Goal: Task Accomplishment & Management: Manage account settings

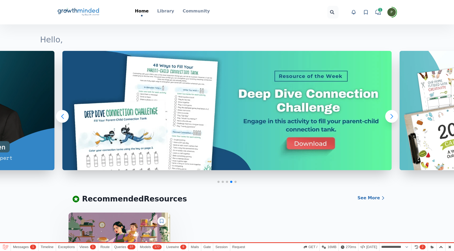
click at [88, 13] on icon "Big Life Journal GrowthMinded Logo .cls-1{fill:#1b4c76}.cls-2{fill:#294e79}.cls…" at bounding box center [78, 12] width 43 height 13
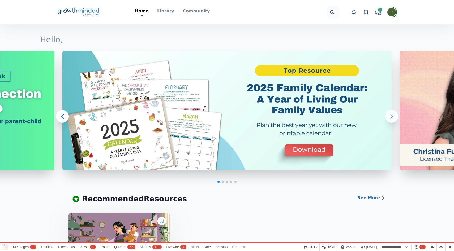
click at [93, 11] on icon at bounding box center [88, 10] width 21 height 5
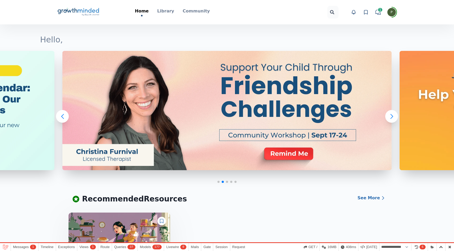
click at [83, 1] on div "Big Life Journal GrowthMinded Logo .cls-1{fill:#1b4c76}.cls-2{fill:#294e79}.cls…" at bounding box center [227, 12] width 340 height 24
click at [83, 10] on icon "Big Life Journal GrowthMinded Logo .cls-1{fill:#1b4c76}.cls-2{fill:#294e79}.cls…" at bounding box center [78, 12] width 43 height 13
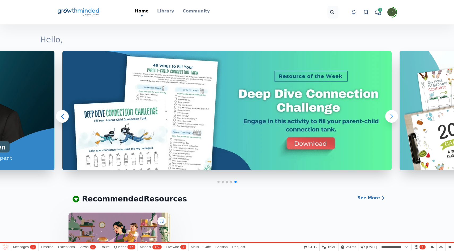
click at [91, 14] on icon "Big Life Journal GrowthMinded Logo .cls-1{fill:#1b4c76}.cls-2{fill:#294e79}.cls…" at bounding box center [78, 12] width 43 height 13
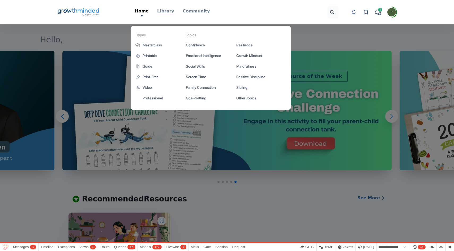
click at [170, 10] on p "Library" at bounding box center [165, 11] width 17 height 6
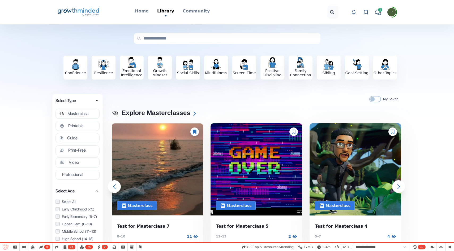
click at [93, 12] on icon "Big Life Journal GrowthMinded Logo .cls-1{fill:#1b4c76}.cls-2{fill:#294e79}.cls…" at bounding box center [78, 12] width 43 height 13
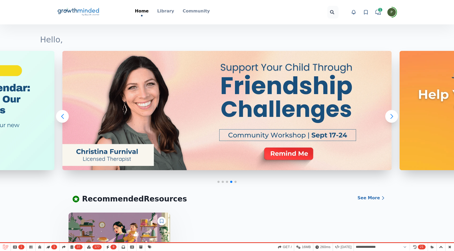
click at [83, 9] on icon "Big Life Journal GrowthMinded Logo .cls-1{fill:#1b4c76}.cls-2{fill:#294e79}.cls…" at bounding box center [78, 12] width 43 height 13
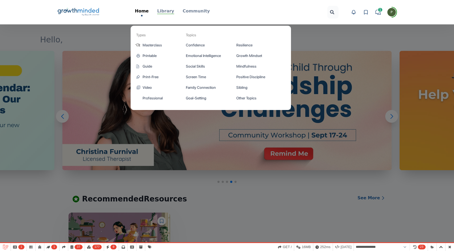
click at [167, 13] on p "Library" at bounding box center [165, 11] width 17 height 6
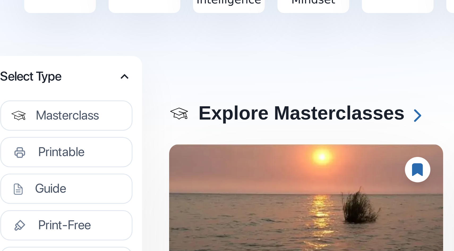
click at [116, 92] on div "Confidence Resilience Emotional Intelligence Growth Mindset Social Skills Mindf…" at bounding box center [228, 68] width 364 height 58
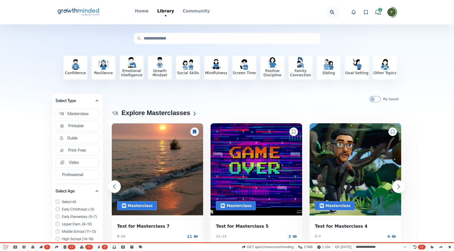
click at [83, 11] on icon "Big Life Journal GrowthMinded Logo .cls-1{fill:#1b4c76}.cls-2{fill:#294e79}.cls…" at bounding box center [78, 12] width 43 height 13
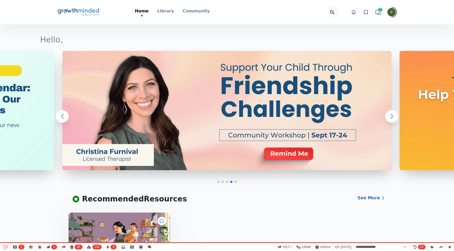
select select "**********"
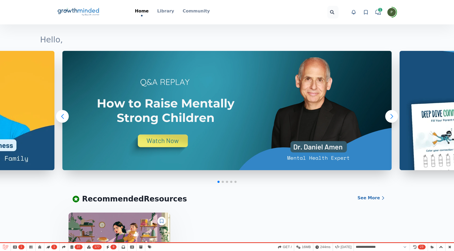
click at [72, 10] on icon "Big Life Journal GrowthMinded Logo .cls-1{fill:#1b4c76}.cls-2{fill:#294e79}.cls…" at bounding box center [78, 12] width 43 height 13
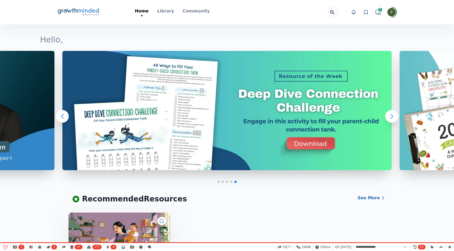
click at [80, 12] on icon "Big Life Journal GrowthMinded Logo .cls-1{fill:#1b4c76}.cls-2{fill:#294e79}.cls…" at bounding box center [78, 12] width 43 height 13
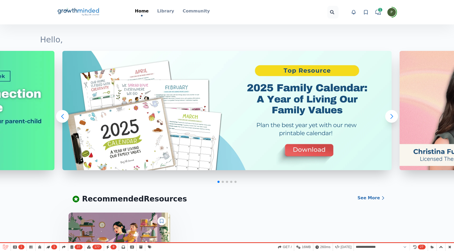
click at [389, 15] on span "P" at bounding box center [391, 12] width 8 height 8
drag, startPoint x: 351, startPoint y: 25, endPoint x: 398, endPoint y: 24, distance: 47.3
click at [398, 24] on div "Big Life Journal GrowthMinded Logo .cls-1{fill:#1b4c76}.cls-2{fill:#294e79}.cls…" at bounding box center [227, 12] width 374 height 24
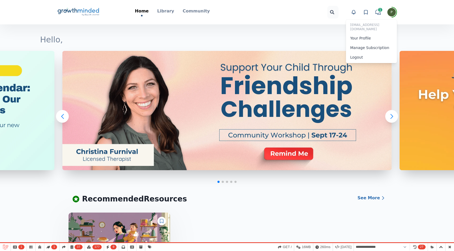
click at [409, 28] on div "Hello," at bounding box center [227, 34] width 382 height 20
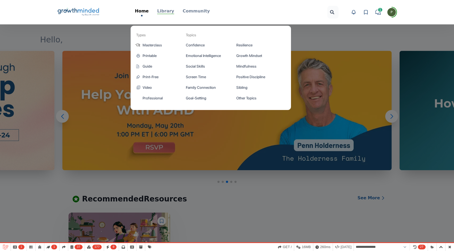
click at [165, 14] on p "Library" at bounding box center [165, 11] width 17 height 6
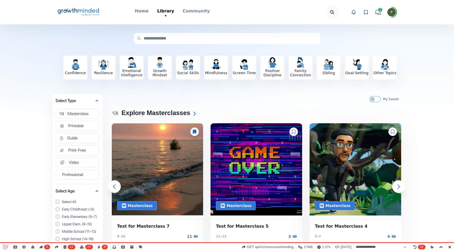
click at [83, 8] on icon "Big Life Journal GrowthMinded Logo .cls-1{fill:#1b4c76}.cls-2{fill:#294e79}.cls…" at bounding box center [78, 12] width 43 height 13
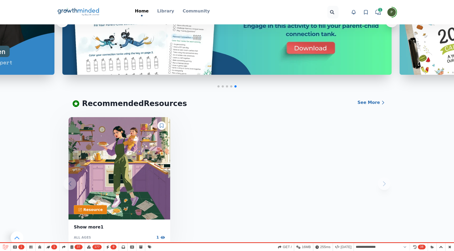
scroll to position [98, 0]
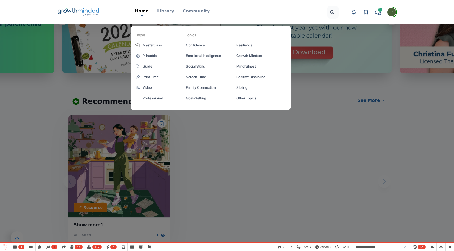
click at [169, 11] on p "Library" at bounding box center [165, 11] width 17 height 6
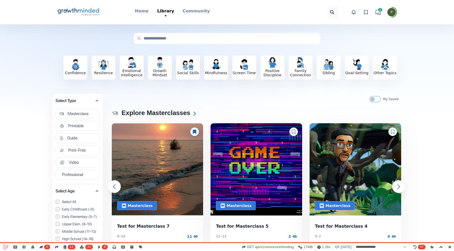
click at [294, 133] on icon at bounding box center [294, 132] width 4 height 4
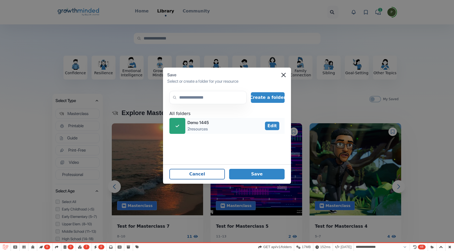
click at [182, 124] on div "icon-check" at bounding box center [177, 126] width 16 height 16
click at [174, 126] on icon "icon-folder" at bounding box center [177, 126] width 6 height 8
click at [264, 173] on button "Save" at bounding box center [256, 174] width 55 height 11
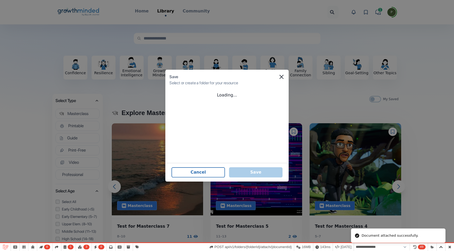
select select "**********"
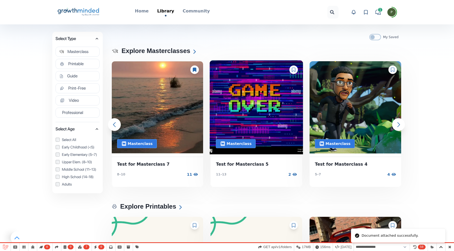
scroll to position [60, 0]
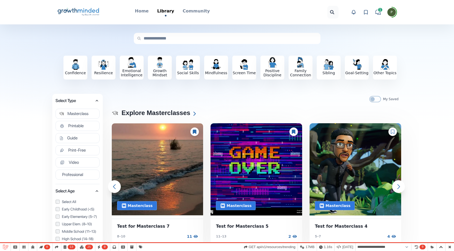
click at [364, 16] on link "View favorites" at bounding box center [366, 12] width 8 height 8
click at [363, 11] on icon at bounding box center [365, 12] width 5 height 5
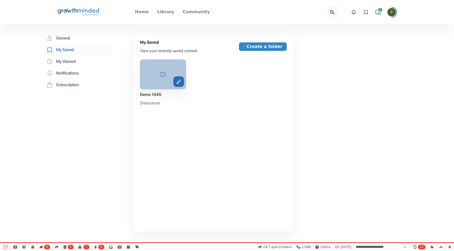
click at [178, 81] on icon "edit" at bounding box center [178, 82] width 11 height 5
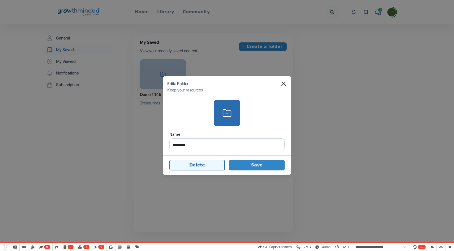
click at [204, 166] on button "Delete" at bounding box center [196, 165] width 55 height 11
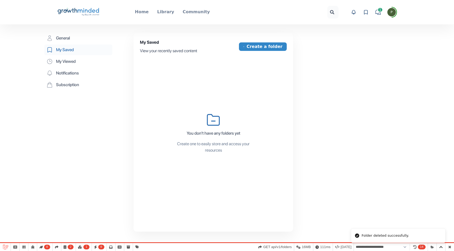
click at [78, 13] on icon "Big Life Journal GrowthMinded Logo .cls-1{fill:#1b4c76}.cls-2{fill:#294e79}.cls…" at bounding box center [78, 12] width 43 height 13
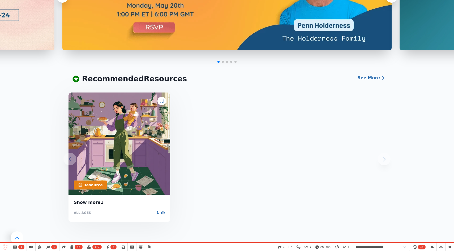
scroll to position [121, 0]
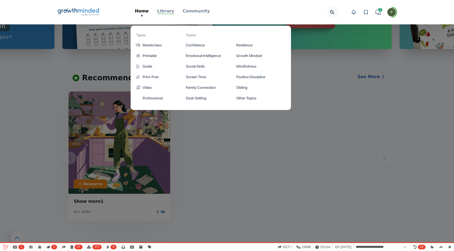
click at [163, 9] on p "Library" at bounding box center [165, 11] width 17 height 6
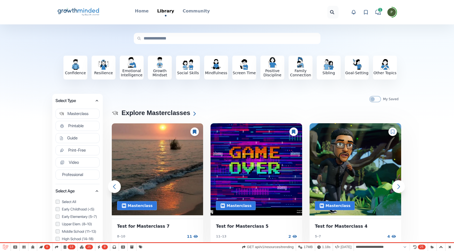
click at [295, 132] on icon at bounding box center [293, 132] width 3 height 4
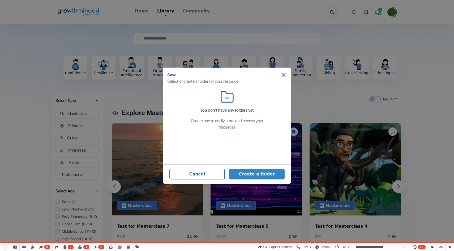
click at [283, 72] on div "Save" at bounding box center [226, 75] width 119 height 6
click at [283, 77] on section "Save Select or create a folder for your resource icon-folder You don’t have any…" at bounding box center [227, 126] width 128 height 116
click at [283, 75] on icon "Close" at bounding box center [283, 75] width 4 height 4
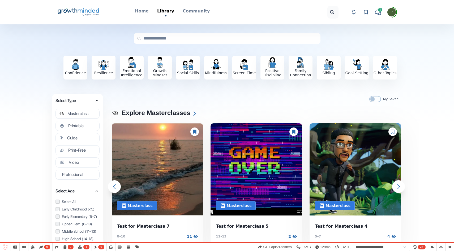
click at [294, 133] on icon at bounding box center [293, 132] width 3 height 4
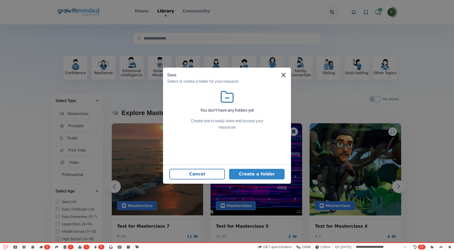
select select "**********"
click at [286, 72] on div "Save" at bounding box center [226, 75] width 119 height 6
click at [280, 74] on div "Save" at bounding box center [226, 75] width 119 height 6
click at [286, 74] on div "Save" at bounding box center [226, 75] width 119 height 6
click at [282, 74] on icon "Close" at bounding box center [283, 75] width 4 height 4
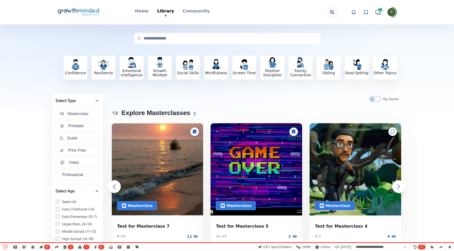
click at [77, 18] on icon "Big Life Journal GrowthMinded Logo .cls-1{fill:#1b4c76}.cls-2{fill:#294e79}.cls…" at bounding box center [78, 12] width 43 height 13
click at [75, 12] on icon "Big Life Journal GrowthMinded Logo .cls-1{fill:#1b4c76}.cls-2{fill:#294e79}.cls…" at bounding box center [78, 12] width 43 height 13
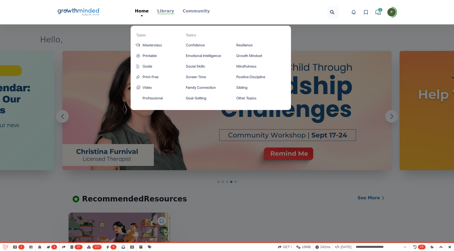
click at [166, 13] on p "Library" at bounding box center [165, 11] width 17 height 6
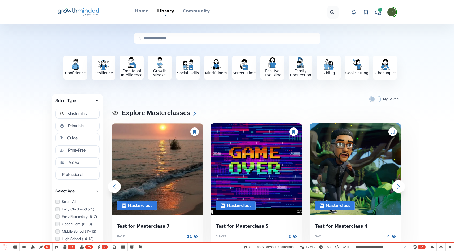
click at [194, 131] on icon at bounding box center [194, 132] width 3 height 4
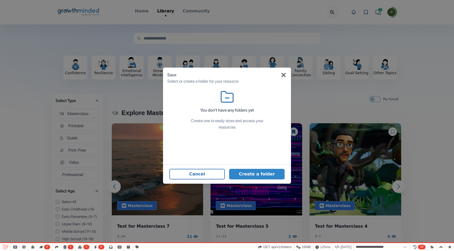
click at [285, 75] on icon "Close" at bounding box center [283, 75] width 4 height 4
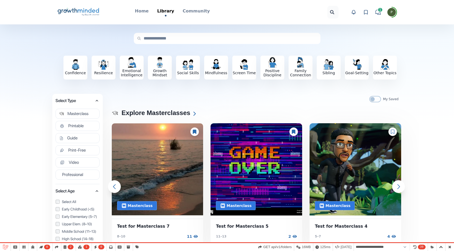
click at [194, 131] on icon at bounding box center [194, 132] width 3 height 4
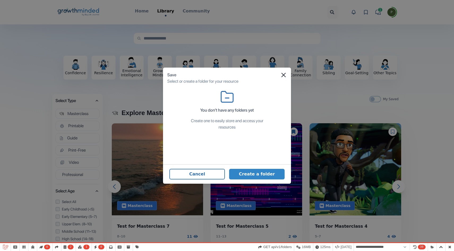
select select "**********"
click at [283, 76] on icon "Close" at bounding box center [283, 75] width 4 height 4
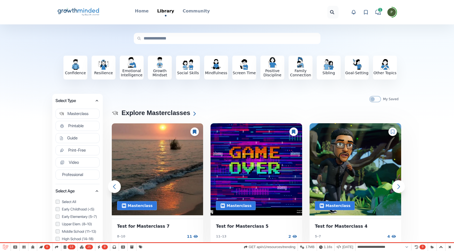
click at [72, 16] on icon "Big Life Journal GrowthMinded Logo .cls-1{fill:#1b4c76}.cls-2{fill:#294e79}.cls…" at bounding box center [78, 12] width 43 height 13
click at [74, 12] on icon at bounding box center [67, 11] width 19 height 6
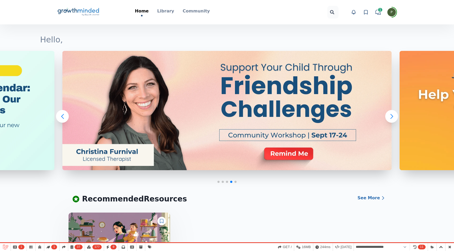
click at [84, 7] on icon "Big Life Journal GrowthMinded Logo .cls-1{fill:#1b4c76}.cls-2{fill:#294e79}.cls…" at bounding box center [78, 12] width 43 height 13
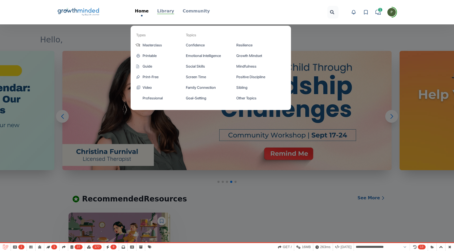
click at [169, 8] on p "Library" at bounding box center [165, 11] width 17 height 6
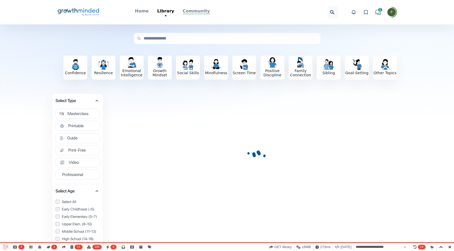
click at [187, 12] on p "Community" at bounding box center [196, 11] width 27 height 6
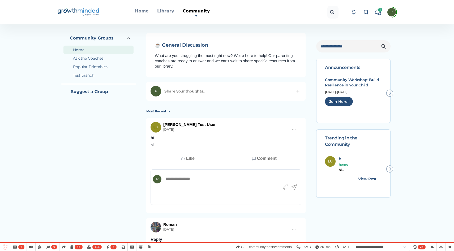
click at [170, 10] on p "Library" at bounding box center [165, 11] width 17 height 6
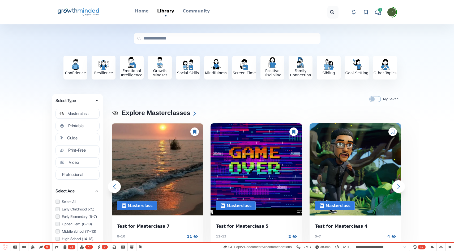
click at [196, 128] on div at bounding box center [194, 132] width 8 height 8
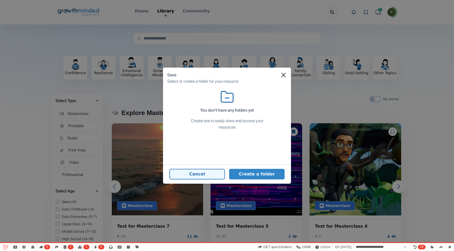
click at [215, 173] on button "Cancel" at bounding box center [196, 174] width 55 height 11
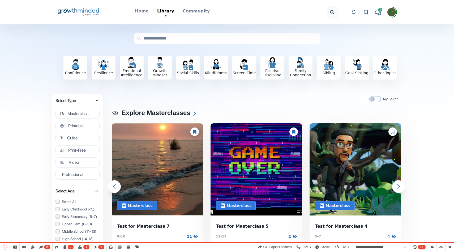
click at [196, 131] on icon at bounding box center [194, 132] width 3 height 4
select select "**********"
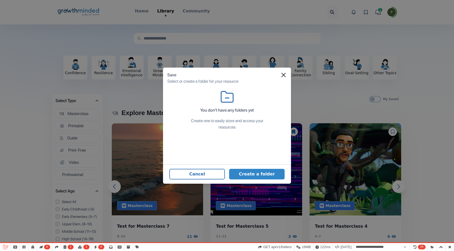
click at [222, 118] on div "Create one to easily store and access your resources" at bounding box center [227, 124] width 80 height 13
click at [281, 74] on div "Save" at bounding box center [226, 75] width 119 height 6
click at [262, 173] on button "Create a folder" at bounding box center [256, 174] width 55 height 11
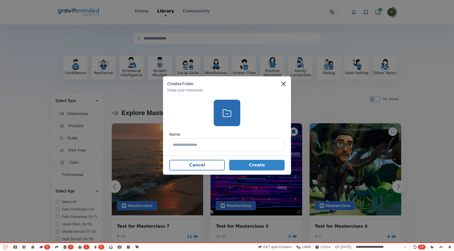
click at [203, 144] on input "text" at bounding box center [226, 145] width 115 height 13
type input "***"
click at [248, 166] on button "Create" at bounding box center [256, 165] width 55 height 11
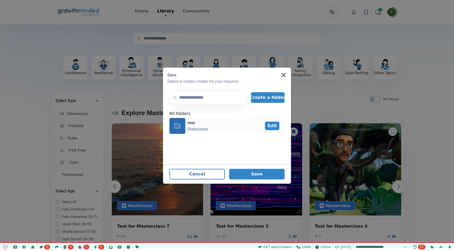
click at [197, 118] on div "icon-folder new 0 resources" at bounding box center [188, 126] width 39 height 16
click at [269, 173] on button "Save" at bounding box center [256, 174] width 55 height 11
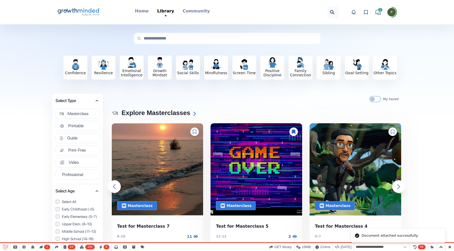
click at [193, 134] on div at bounding box center [194, 132] width 8 height 8
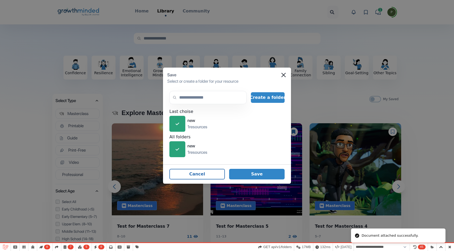
click at [286, 72] on div "Save" at bounding box center [226, 75] width 119 height 6
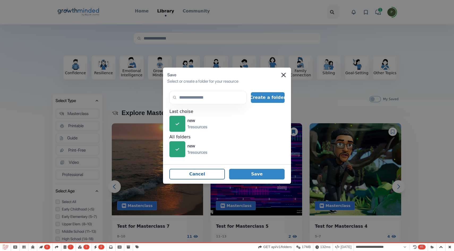
click at [285, 74] on icon "Close" at bounding box center [283, 75] width 4 height 4
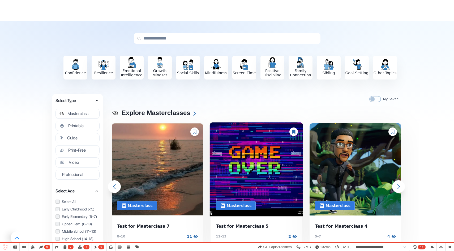
scroll to position [54, 0]
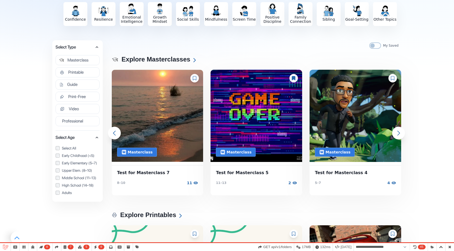
click at [294, 79] on icon at bounding box center [293, 78] width 3 height 4
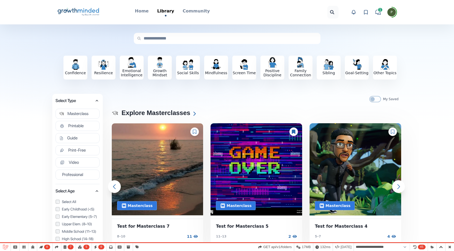
scroll to position [0, 0]
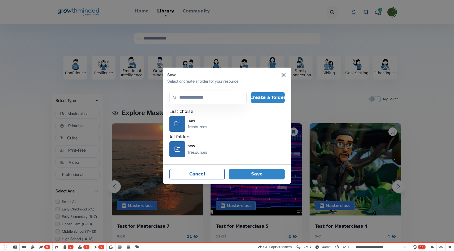
click at [287, 76] on div "Save Select or create a folder for your resource" at bounding box center [227, 78] width 128 height 21
click at [283, 75] on icon "Close" at bounding box center [283, 75] width 4 height 4
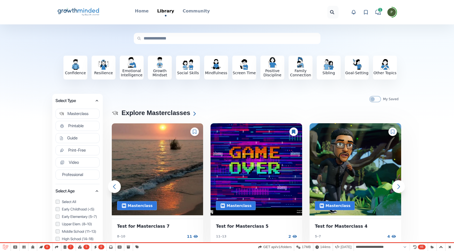
click at [294, 135] on div at bounding box center [293, 132] width 8 height 8
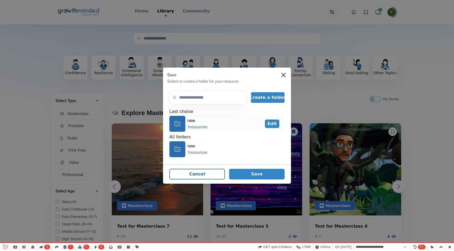
click at [170, 129] on div "icon-folder" at bounding box center [177, 124] width 16 height 16
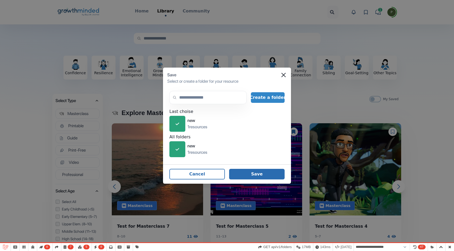
click at [252, 172] on button "Save" at bounding box center [256, 174] width 55 height 11
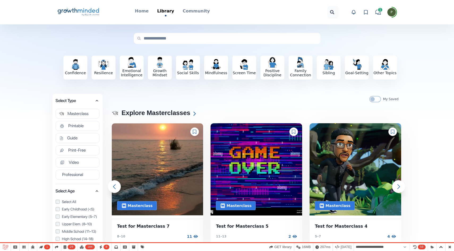
click at [82, 16] on icon "Big Life Journal GrowthMinded Logo .cls-1{fill:#1b4c76}.cls-2{fill:#294e79}.cls…" at bounding box center [78, 12] width 43 height 13
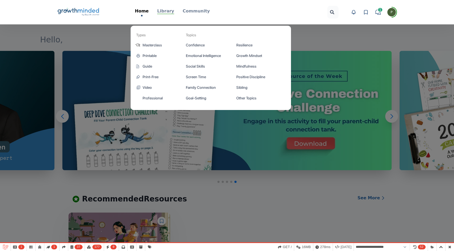
click at [171, 11] on p "Library" at bounding box center [165, 11] width 17 height 6
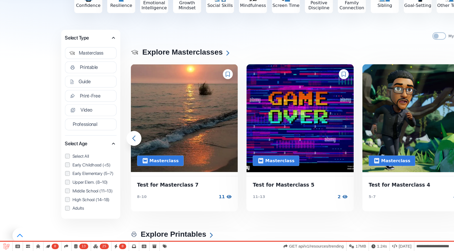
scroll to position [32, 0]
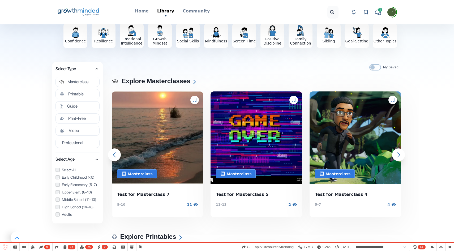
click at [80, 6] on icon "Big Life Journal GrowthMinded Logo .cls-1{fill:#1b4c76}.cls-2{fill:#294e79}.cls…" at bounding box center [78, 12] width 43 height 13
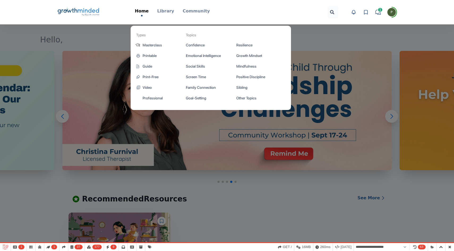
click at [163, 7] on div "Big Life Journal GrowthMinded Logo .cls-1{fill:#1b4c76}.cls-2{fill:#294e79}.cls…" at bounding box center [227, 12] width 340 height 24
click at [169, 11] on p "Library" at bounding box center [165, 11] width 17 height 6
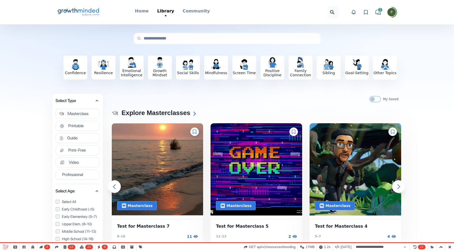
click at [364, 13] on icon at bounding box center [365, 12] width 5 height 5
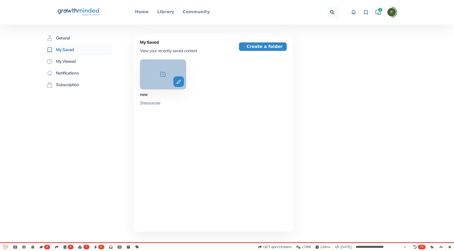
click at [161, 74] on icon "icon-folder" at bounding box center [163, 74] width 6 height 5
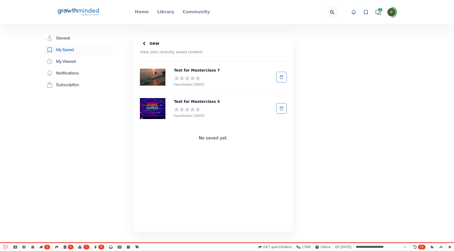
click at [147, 44] on icon at bounding box center [143, 43] width 5 height 5
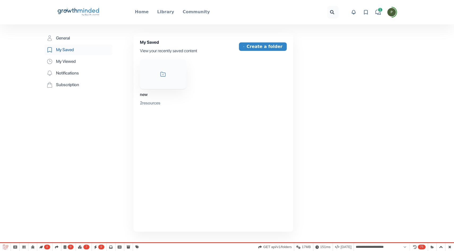
click at [74, 11] on icon "Big Life Journal GrowthMinded Logo .cls-1{fill:#1b4c76}.cls-2{fill:#294e79}.cls…" at bounding box center [78, 12] width 43 height 13
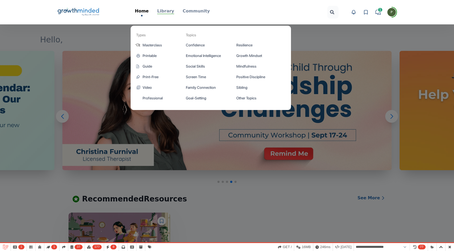
click at [166, 13] on p "Library" at bounding box center [165, 11] width 17 height 6
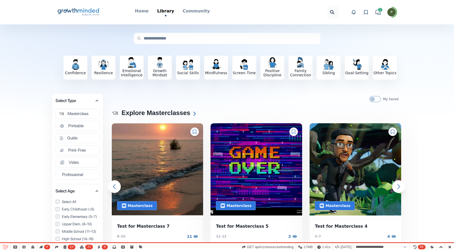
click at [196, 134] on div at bounding box center [194, 132] width 8 height 8
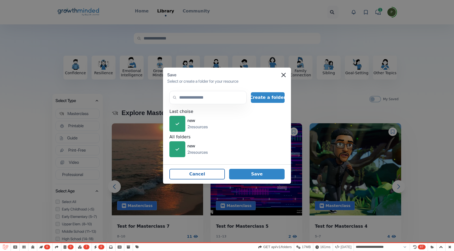
click at [397, 82] on div "Save Select or create a folder for your resource search Create a folder Last ch…" at bounding box center [227, 125] width 454 height 251
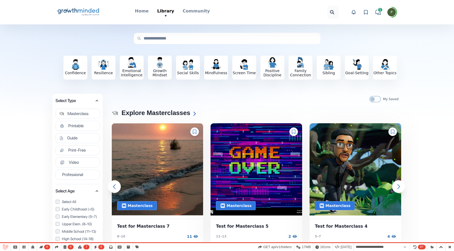
click at [196, 132] on icon at bounding box center [195, 132] width 4 height 4
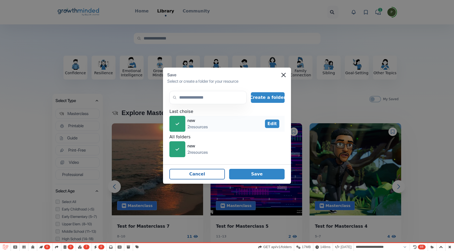
click at [176, 122] on div "icon-check" at bounding box center [177, 124] width 16 height 16
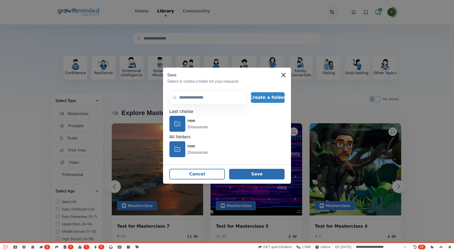
click at [257, 174] on button "Save" at bounding box center [256, 174] width 55 height 11
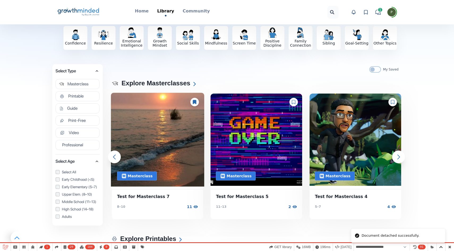
scroll to position [29, 0]
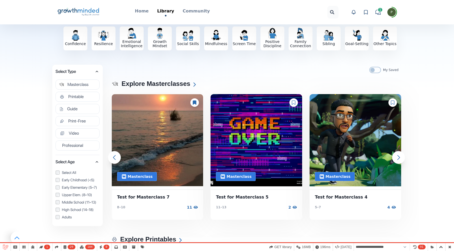
click at [365, 10] on icon at bounding box center [365, 12] width 5 height 5
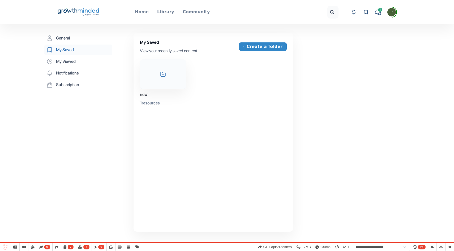
click at [83, 6] on icon "Big Life Journal GrowthMinded Logo .cls-1{fill:#1b4c76}.cls-2{fill:#294e79}.cls…" at bounding box center [78, 12] width 43 height 13
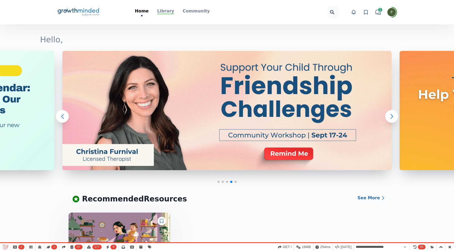
click at [167, 11] on p "Library" at bounding box center [165, 11] width 17 height 6
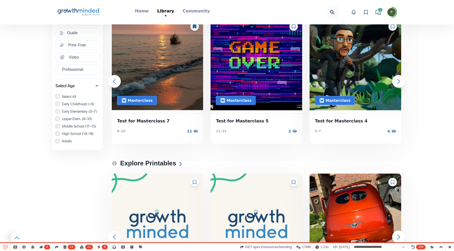
scroll to position [15, 0]
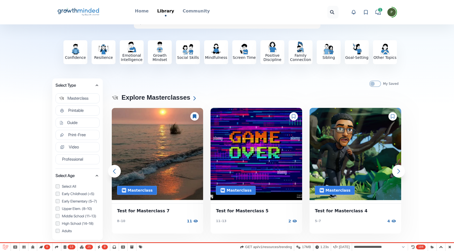
click at [368, 13] on icon at bounding box center [365, 12] width 5 height 5
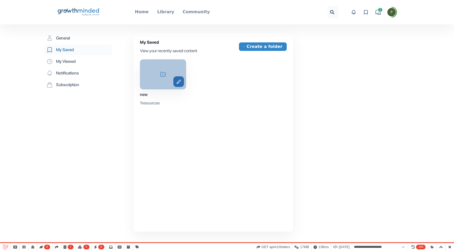
click at [177, 85] on button "edit" at bounding box center [178, 81] width 11 height 11
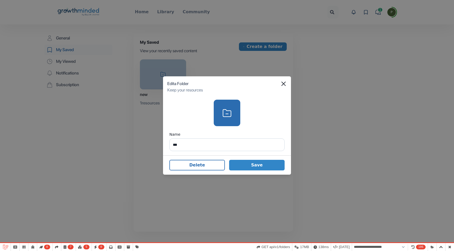
click at [281, 84] on div "Edit a Folder" at bounding box center [226, 84] width 119 height 6
click at [282, 84] on icon "Close" at bounding box center [283, 84] width 4 height 4
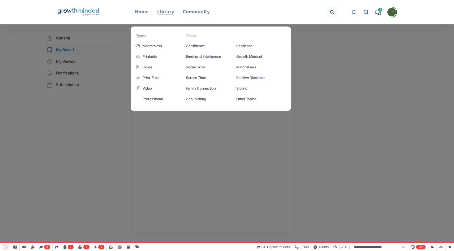
click at [170, 11] on p "Library" at bounding box center [165, 12] width 17 height 6
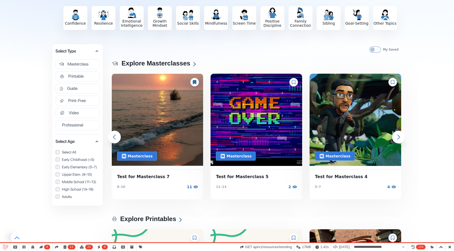
scroll to position [49, 0]
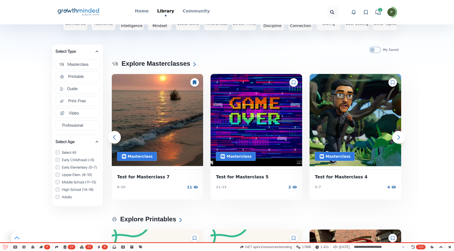
click at [196, 82] on icon at bounding box center [194, 82] width 3 height 4
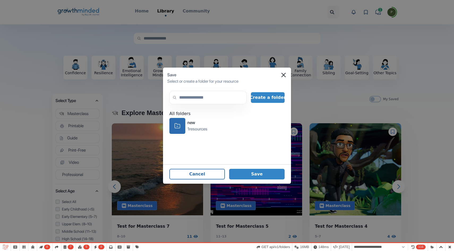
click at [285, 78] on div "Save Select or create a folder for your resource" at bounding box center [227, 78] width 128 height 21
click at [283, 75] on icon "Close" at bounding box center [283, 75] width 4 height 4
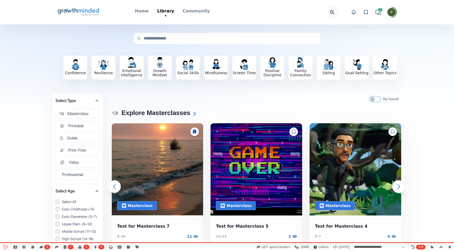
click at [195, 134] on icon at bounding box center [195, 132] width 4 height 4
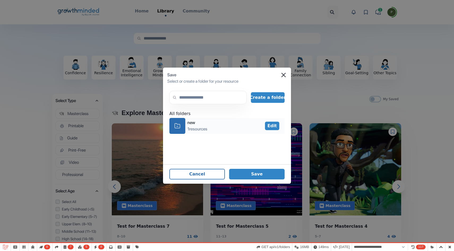
click at [182, 127] on div "icon-folder" at bounding box center [177, 126] width 16 height 16
click at [251, 173] on button "Save" at bounding box center [256, 174] width 55 height 11
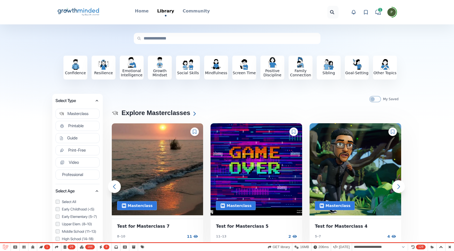
click at [292, 134] on div at bounding box center [293, 132] width 8 height 8
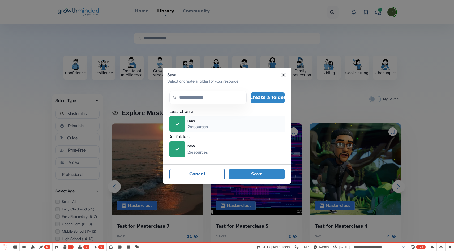
click at [176, 128] on div "icon-check" at bounding box center [177, 124] width 16 height 16
click at [176, 128] on div "icon-folder" at bounding box center [177, 124] width 16 height 16
click at [274, 176] on button "Save" at bounding box center [256, 174] width 55 height 11
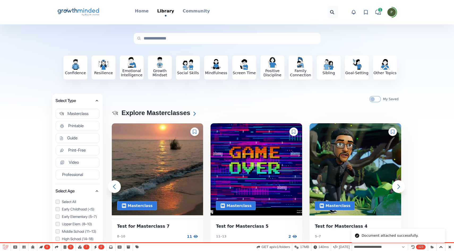
click at [291, 132] on div at bounding box center [293, 132] width 8 height 8
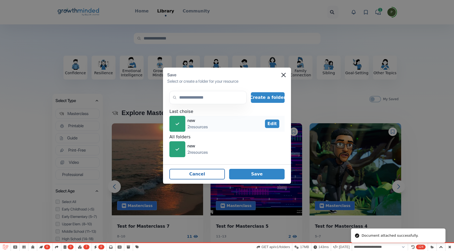
click at [172, 120] on div "icon-check" at bounding box center [177, 124] width 16 height 16
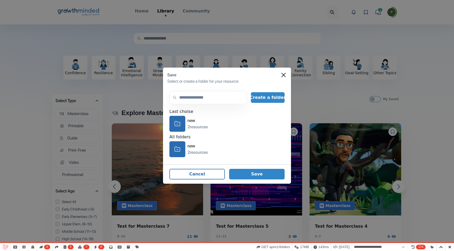
click at [258, 180] on footer "Cancel Save" at bounding box center [227, 174] width 128 height 19
click at [258, 171] on button "Save" at bounding box center [256, 174] width 55 height 11
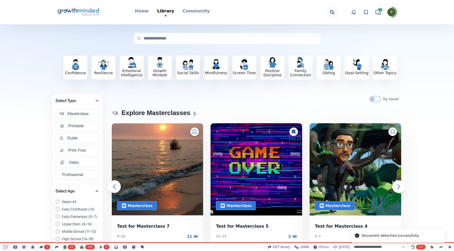
click at [296, 131] on div at bounding box center [293, 132] width 8 height 8
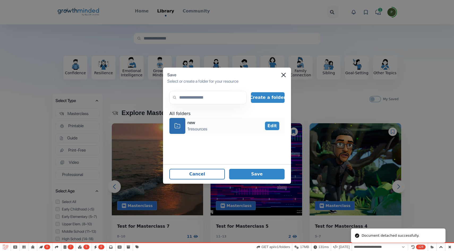
click at [182, 133] on div "icon-folder" at bounding box center [177, 126] width 16 height 16
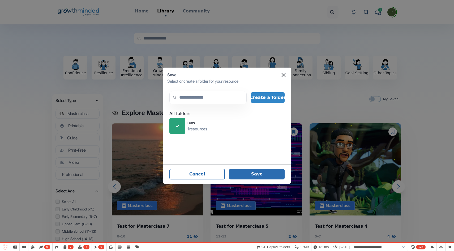
click at [260, 177] on button "Save" at bounding box center [256, 174] width 55 height 11
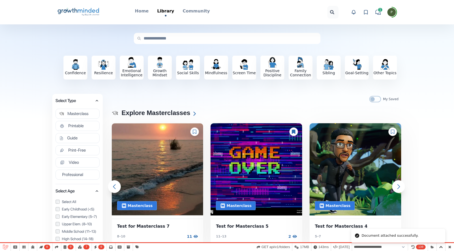
click at [293, 130] on icon at bounding box center [293, 132] width 3 height 4
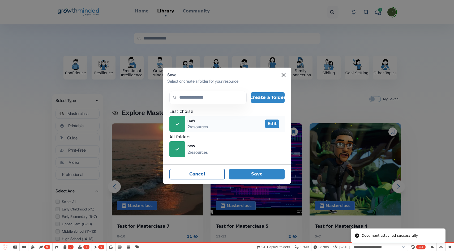
click at [185, 123] on div "icon-check" at bounding box center [177, 124] width 16 height 16
click at [256, 167] on footer "Cancel Save" at bounding box center [227, 174] width 128 height 19
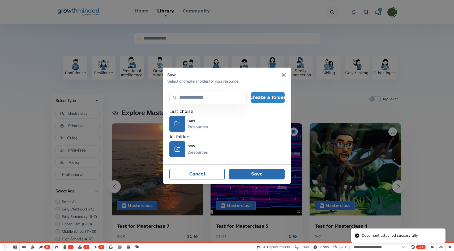
click at [256, 173] on button "Save" at bounding box center [256, 174] width 55 height 11
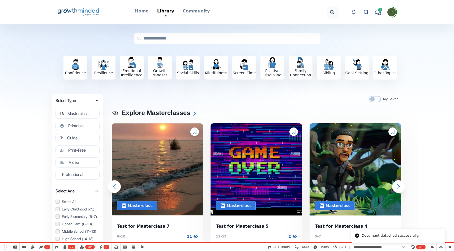
click at [195, 133] on icon at bounding box center [195, 132] width 4 height 4
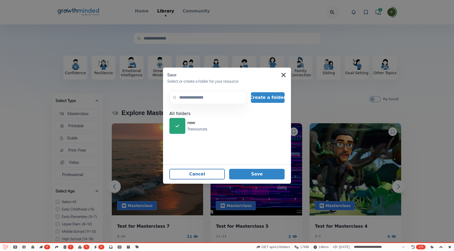
click at [283, 75] on icon "Close" at bounding box center [283, 75] width 4 height 4
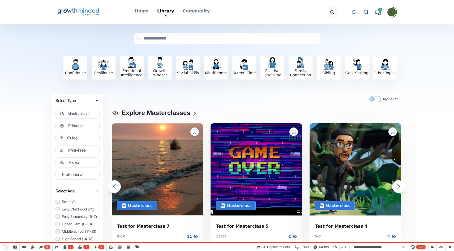
click at [195, 132] on icon at bounding box center [195, 132] width 4 height 4
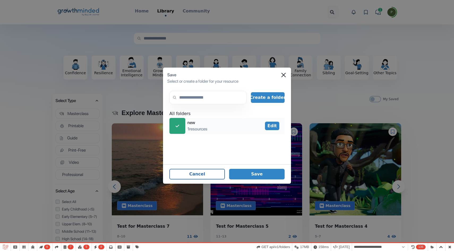
click at [174, 126] on div "icon-check" at bounding box center [177, 126] width 16 height 16
click at [263, 181] on footer "Cancel Save" at bounding box center [227, 174] width 128 height 19
click at [261, 177] on button "Save" at bounding box center [256, 174] width 55 height 11
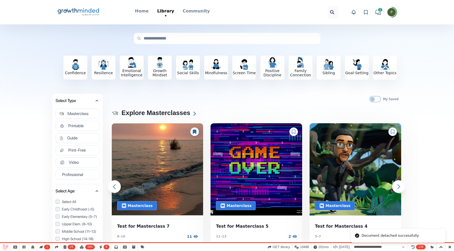
click at [193, 134] on div at bounding box center [194, 132] width 8 height 8
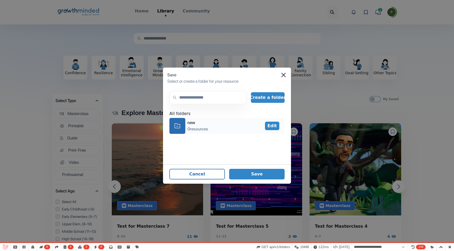
click at [179, 128] on icon "icon-folder" at bounding box center [177, 126] width 6 height 8
click at [179, 125] on icon at bounding box center [176, 126] width 3 height 2
click at [175, 122] on icon "icon-folder" at bounding box center [177, 126] width 6 height 8
click at [255, 173] on button "Save" at bounding box center [256, 174] width 55 height 11
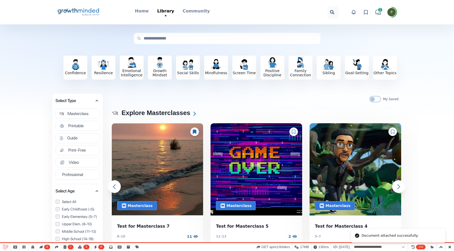
click at [194, 134] on div at bounding box center [194, 132] width 8 height 8
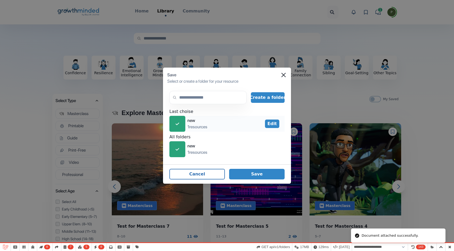
click at [179, 121] on div "icon-check" at bounding box center [177, 124] width 16 height 16
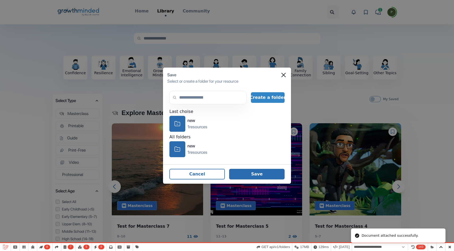
click at [268, 178] on button "Save" at bounding box center [256, 174] width 55 height 11
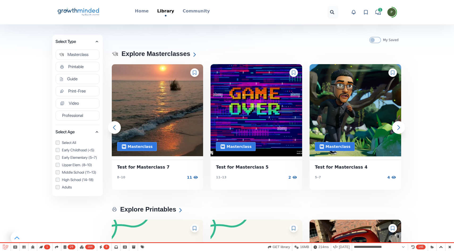
scroll to position [60, 0]
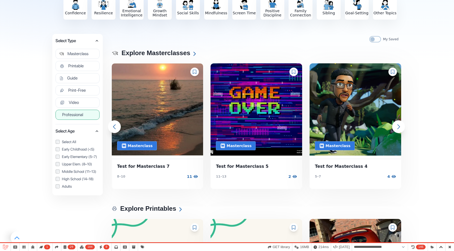
click at [75, 118] on button "Professional" at bounding box center [77, 115] width 44 height 10
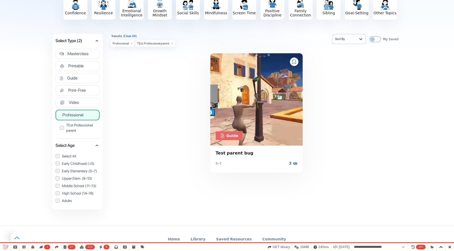
click at [83, 116] on span "Professional" at bounding box center [72, 115] width 21 height 5
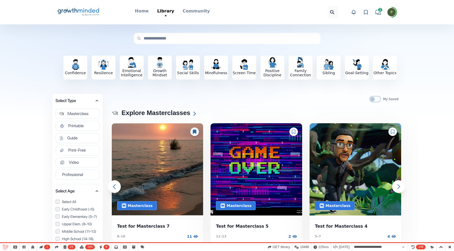
click at [76, 11] on icon "Big Life Journal GrowthMinded Logo .cls-1{fill:#1b4c76}.cls-2{fill:#294e79}.cls…" at bounding box center [78, 12] width 43 height 13
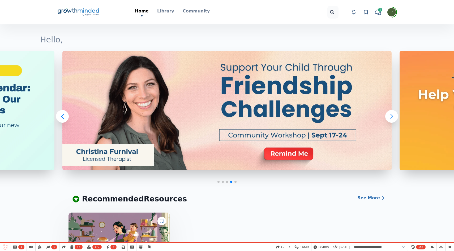
click at [367, 10] on icon at bounding box center [365, 12] width 5 height 5
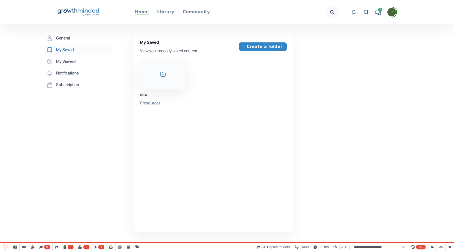
click at [140, 14] on p "Home" at bounding box center [142, 12] width 14 height 6
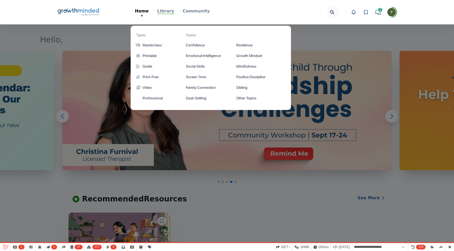
click at [172, 10] on p "Library" at bounding box center [165, 11] width 17 height 6
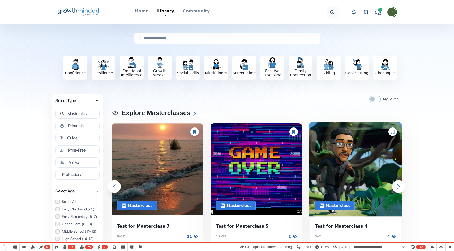
click at [388, 130] on img at bounding box center [355, 169] width 93 height 94
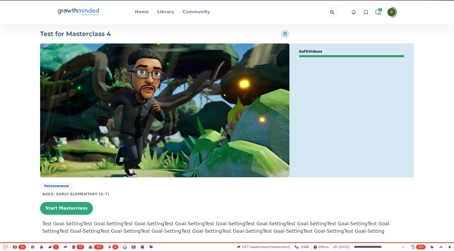
click at [393, 132] on div "0 of 0 Videos" at bounding box center [351, 111] width 124 height 134
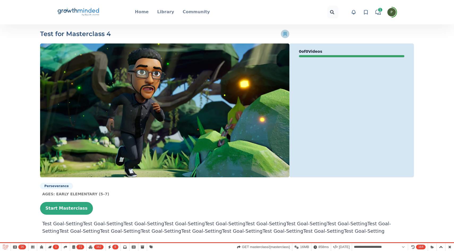
click at [283, 36] on icon at bounding box center [284, 34] width 3 height 5
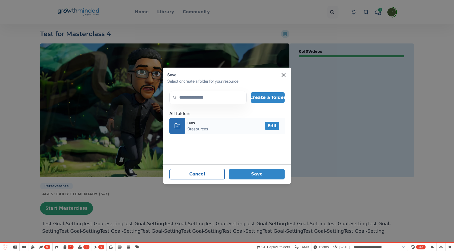
click at [178, 126] on icon "icon-folder" at bounding box center [177, 126] width 6 height 8
click at [260, 174] on button "Save" at bounding box center [256, 174] width 55 height 11
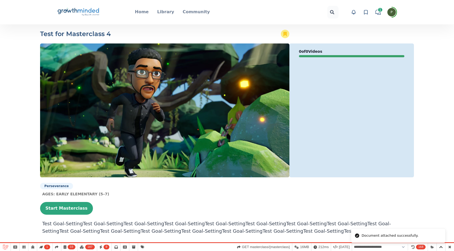
click at [367, 11] on icon at bounding box center [365, 12] width 5 height 5
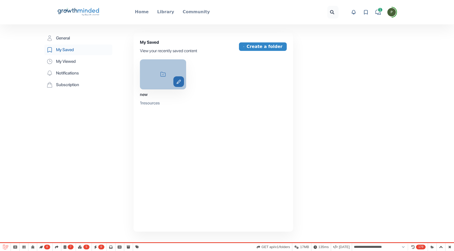
click at [179, 83] on icon "edit" at bounding box center [178, 82] width 11 height 5
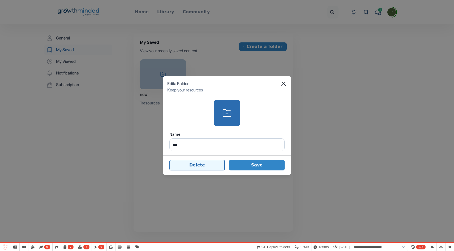
click at [200, 170] on button "Delete" at bounding box center [196, 165] width 55 height 11
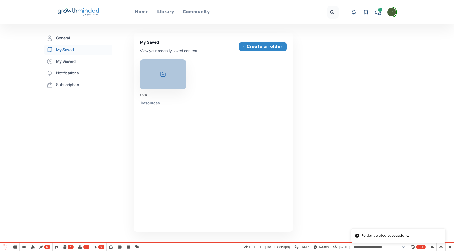
click at [199, 167] on div "My Saved View your recently saved content Create a folder icon-folder new 1 res…" at bounding box center [214, 132] width 160 height 199
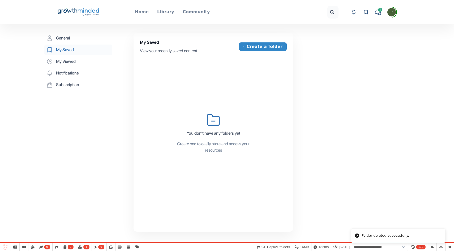
click at [80, 12] on icon "Big Life Journal GrowthMinded Logo .cls-1{fill:#1b4c76}.cls-2{fill:#294e79}.cls…" at bounding box center [78, 12] width 43 height 13
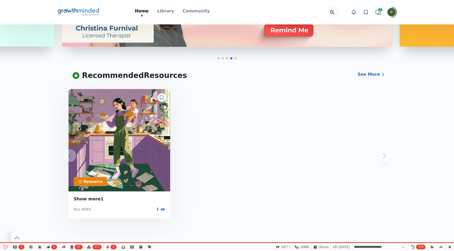
scroll to position [62, 0]
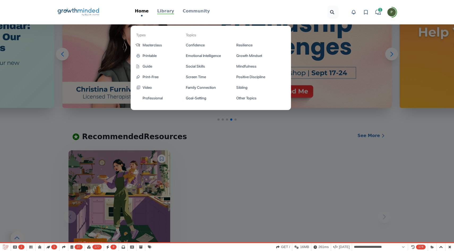
click at [168, 11] on p "Library" at bounding box center [165, 11] width 17 height 6
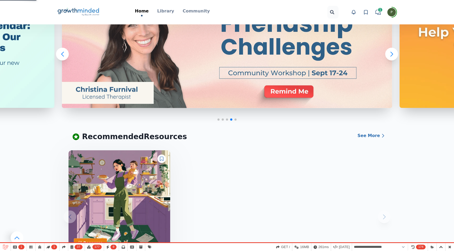
scroll to position [68, 0]
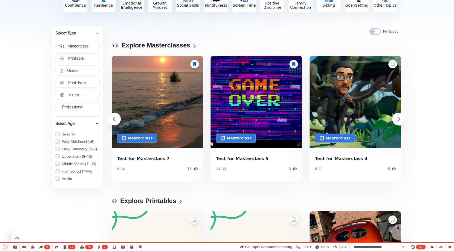
click at [392, 65] on icon at bounding box center [392, 64] width 3 height 4
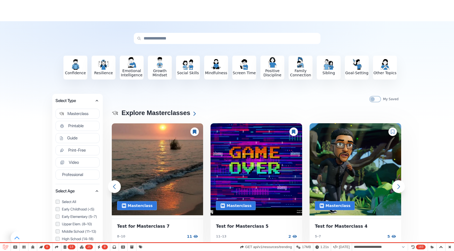
scroll to position [0, 0]
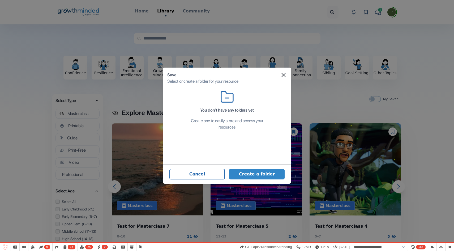
select select "**********"
click at [258, 177] on button "Create a folder" at bounding box center [256, 174] width 55 height 11
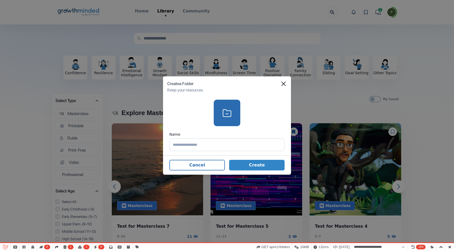
click at [199, 140] on input "text" at bounding box center [226, 145] width 115 height 13
type input "***"
click at [251, 167] on button "Create" at bounding box center [256, 165] width 55 height 11
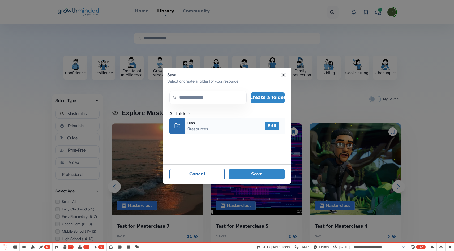
click at [179, 124] on icon "icon-folder" at bounding box center [177, 126] width 6 height 8
click at [264, 175] on button "Save" at bounding box center [256, 174] width 55 height 11
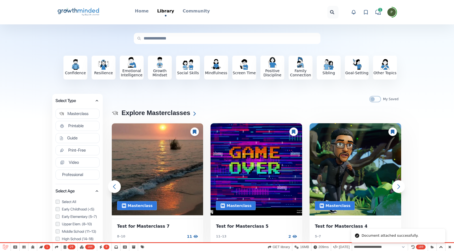
click at [392, 134] on icon at bounding box center [393, 132] width 4 height 4
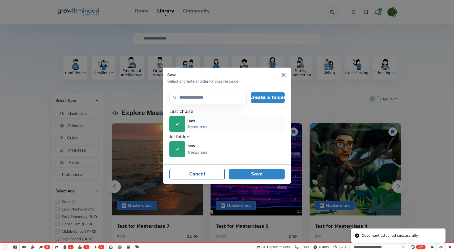
click at [173, 122] on div "icon-check" at bounding box center [177, 124] width 16 height 16
click at [262, 176] on button "Save" at bounding box center [256, 174] width 55 height 11
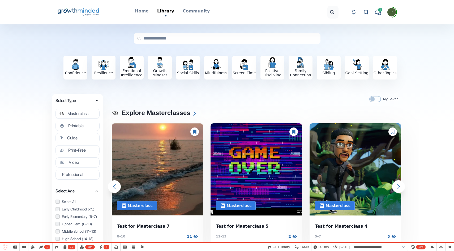
click at [364, 12] on icon at bounding box center [365, 12] width 5 height 5
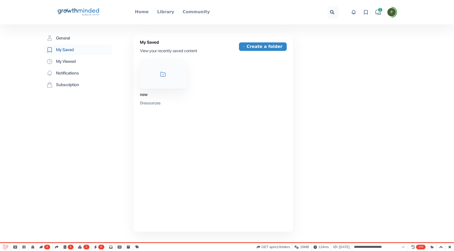
click at [94, 14] on icon at bounding box center [90, 15] width 17 height 2
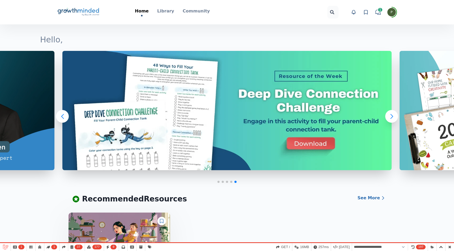
click at [82, 7] on icon "Big Life Journal GrowthMinded Logo .cls-1{fill:#1b4c76}.cls-2{fill:#294e79}.cls…" at bounding box center [78, 12] width 43 height 13
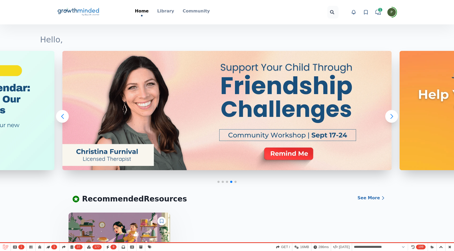
click at [88, 8] on icon "Big Life Journal GrowthMinded Logo .cls-1{fill:#1b4c76}.cls-2{fill:#294e79}.cls…" at bounding box center [78, 12] width 43 height 13
click at [363, 13] on icon at bounding box center [365, 12] width 5 height 5
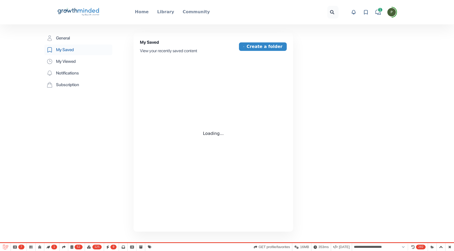
select select "**********"
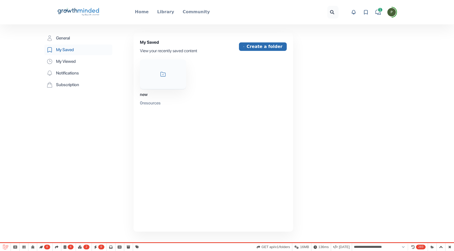
click at [259, 46] on button "Create a folder" at bounding box center [263, 46] width 48 height 8
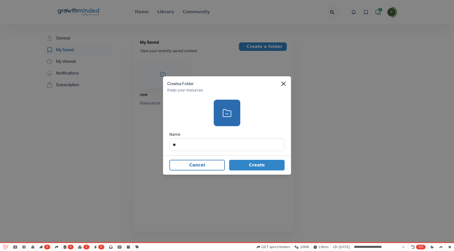
type input "*"
type input "*******"
click at [269, 165] on button "Create" at bounding box center [256, 165] width 55 height 11
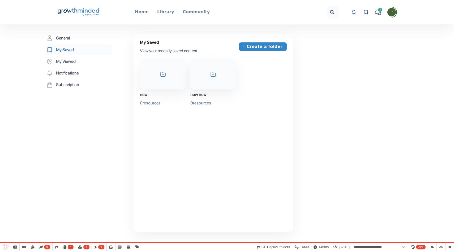
click at [92, 15] on icon "Big Life Journal GrowthMinded Logo .cls-1{fill:#1b4c76}.cls-2{fill:#294e79}.cls…" at bounding box center [78, 12] width 43 height 13
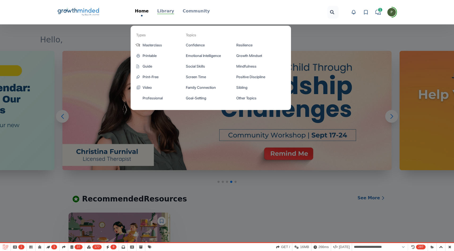
click at [170, 11] on p "Library" at bounding box center [165, 11] width 17 height 6
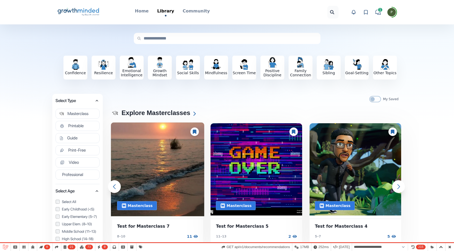
select select "**********"
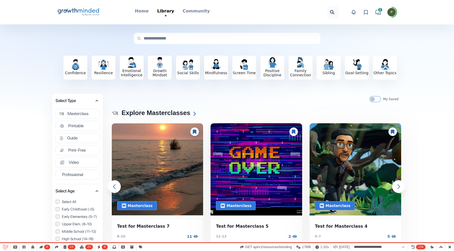
click at [196, 130] on div at bounding box center [194, 132] width 8 height 8
select select "**********"
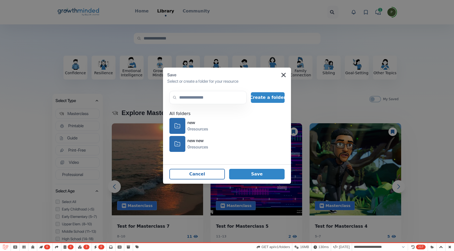
click at [284, 75] on icon "Close" at bounding box center [283, 75] width 4 height 4
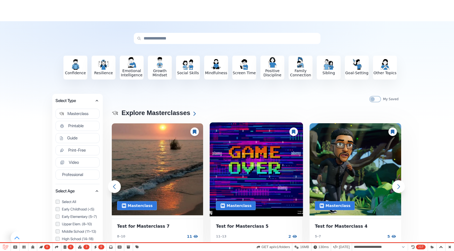
scroll to position [75, 0]
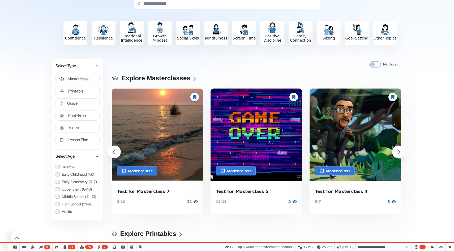
scroll to position [45, 0]
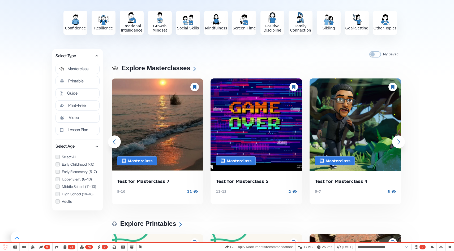
click at [193, 87] on icon at bounding box center [194, 87] width 3 height 4
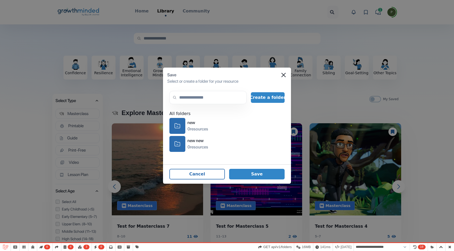
click at [286, 74] on div "Save" at bounding box center [226, 75] width 119 height 6
click at [195, 128] on div "0 resources" at bounding box center [197, 129] width 21 height 6
click at [254, 171] on button "Save" at bounding box center [256, 174] width 55 height 11
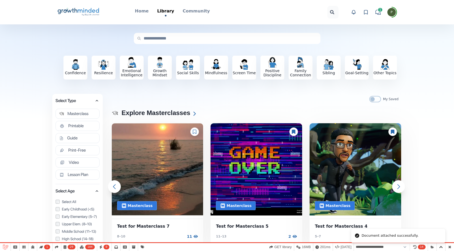
click at [194, 132] on icon at bounding box center [195, 132] width 4 height 4
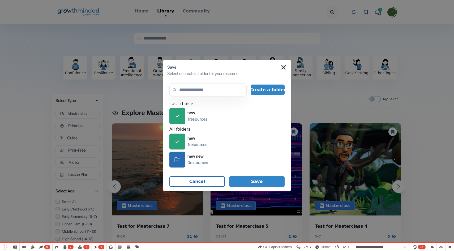
click at [282, 67] on icon "Close" at bounding box center [283, 67] width 4 height 4
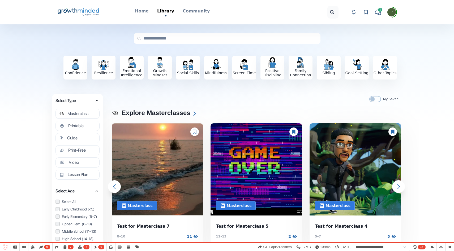
click at [380, 12] on icon "chat" at bounding box center [377, 12] width 5 height 5
click at [367, 12] on icon at bounding box center [365, 12] width 5 height 5
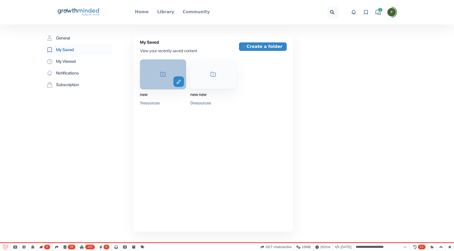
click at [180, 87] on div "icon-folder edit" at bounding box center [163, 74] width 46 height 30
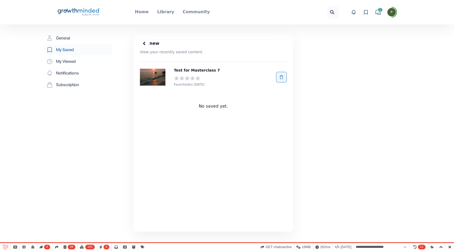
click at [283, 75] on button "button" at bounding box center [281, 77] width 11 height 11
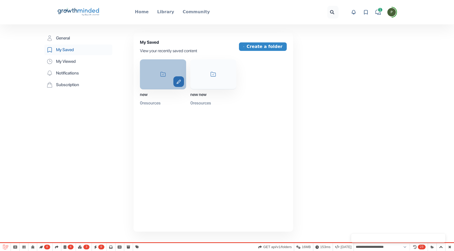
click at [181, 81] on icon "edit" at bounding box center [178, 82] width 11 height 5
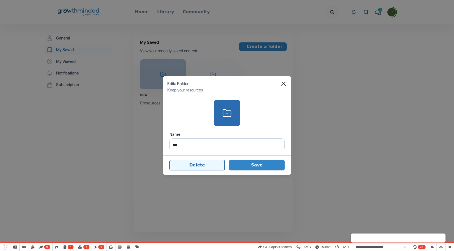
click at [198, 167] on button "Delete" at bounding box center [196, 165] width 55 height 11
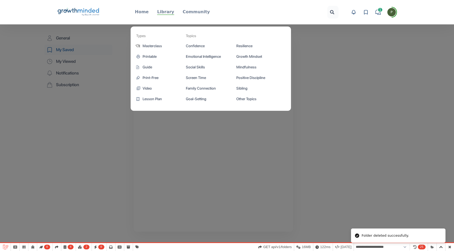
click at [163, 15] on p "Library" at bounding box center [165, 12] width 17 height 6
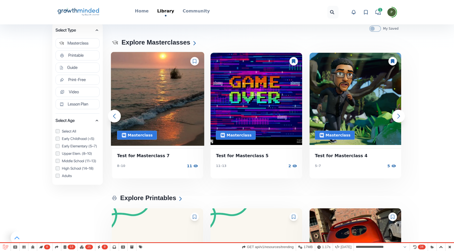
scroll to position [69, 0]
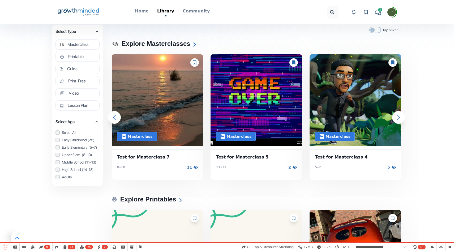
click at [195, 64] on icon at bounding box center [195, 63] width 4 height 4
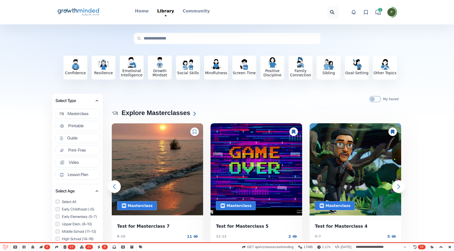
scroll to position [0, 0]
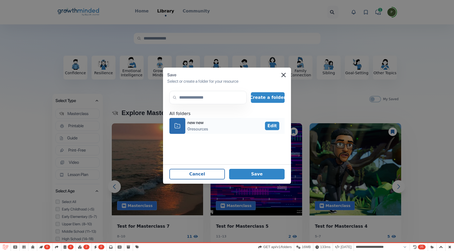
click at [179, 125] on icon "icon-folder" at bounding box center [177, 126] width 6 height 8
click at [262, 175] on button "Save" at bounding box center [256, 174] width 55 height 11
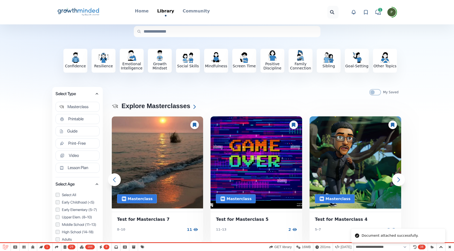
scroll to position [8, 0]
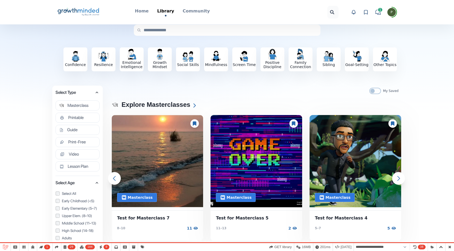
click at [366, 10] on icon at bounding box center [365, 12] width 5 height 5
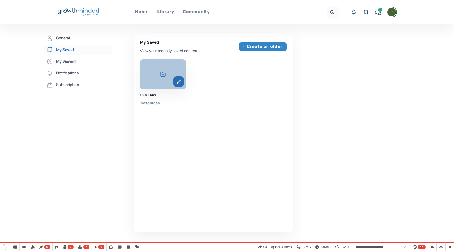
click at [180, 83] on icon "edit" at bounding box center [178, 82] width 11 height 5
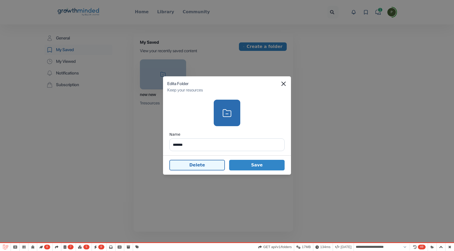
click at [191, 170] on button "Delete" at bounding box center [196, 165] width 55 height 11
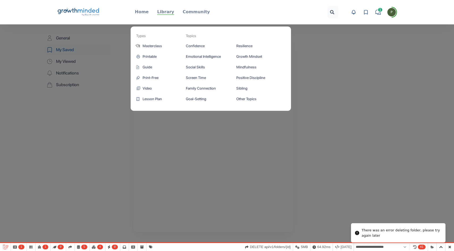
click at [166, 12] on p "Library" at bounding box center [165, 12] width 17 height 6
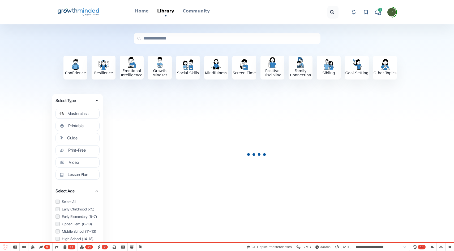
click at [365, 15] on link "View favorites" at bounding box center [366, 12] width 8 height 8
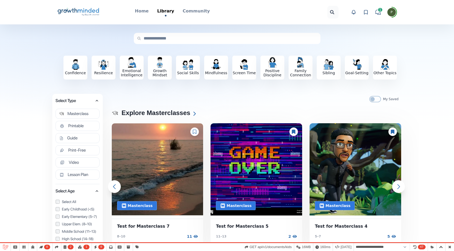
select select "**********"
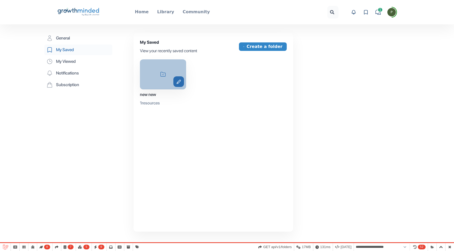
click at [178, 83] on icon "edit" at bounding box center [178, 82] width 11 height 5
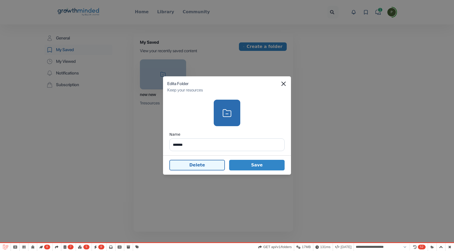
click at [188, 167] on button "Delete" at bounding box center [196, 165] width 55 height 11
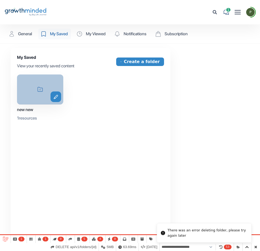
click at [32, 91] on div "icon-folder edit" at bounding box center [40, 90] width 46 height 30
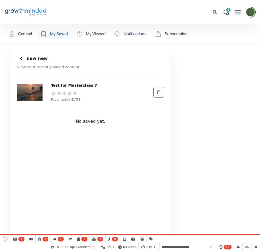
click at [18, 56] on div at bounding box center [21, 58] width 8 height 8
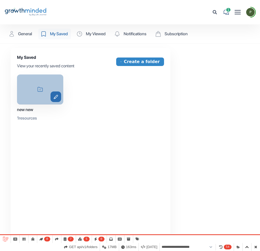
click at [56, 96] on icon "edit" at bounding box center [55, 97] width 11 height 5
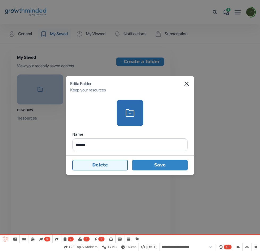
click at [105, 166] on button "Delete" at bounding box center [99, 165] width 55 height 11
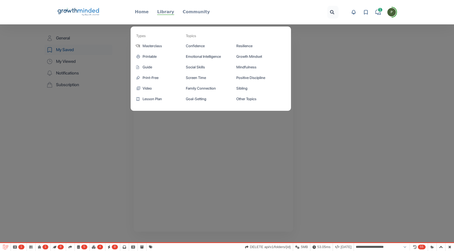
click at [163, 12] on p "Library" at bounding box center [165, 12] width 17 height 6
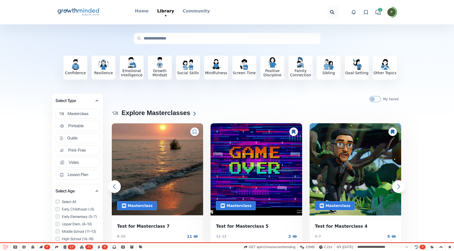
click at [364, 12] on icon at bounding box center [365, 12] width 5 height 5
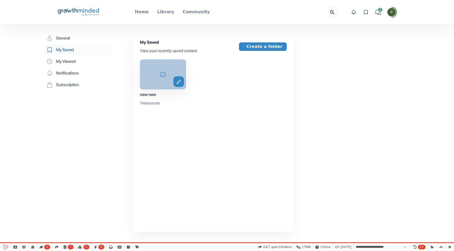
click at [150, 76] on div "icon-folder edit" at bounding box center [163, 74] width 46 height 30
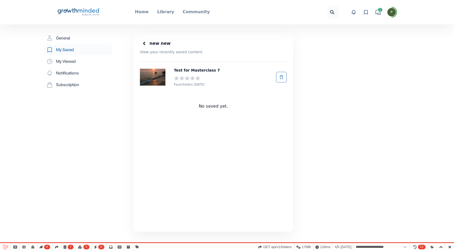
click at [150, 40] on h2 "new new" at bounding box center [159, 43] width 21 height 7
click at [146, 41] on icon at bounding box center [143, 43] width 5 height 5
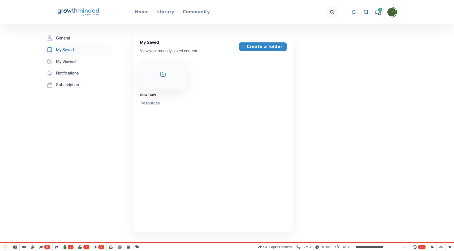
click at [168, 5] on div "Big Life Journal GrowthMinded Logo .cls-1{fill:#1b4c76}.cls-2{fill:#294e79}.cls…" at bounding box center [227, 12] width 340 height 24
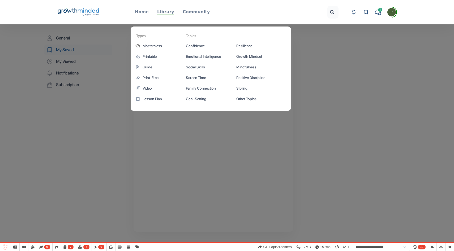
click at [168, 12] on p "Library" at bounding box center [165, 12] width 17 height 6
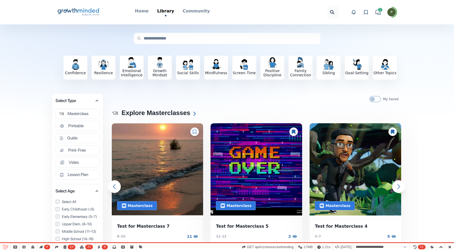
click at [196, 131] on icon at bounding box center [194, 132] width 3 height 4
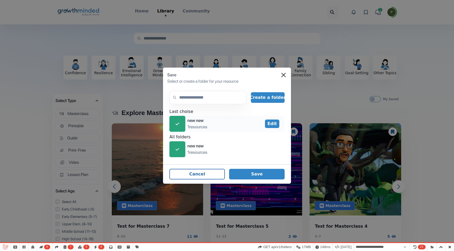
click at [177, 124] on icon at bounding box center [176, 124] width 3 height 2
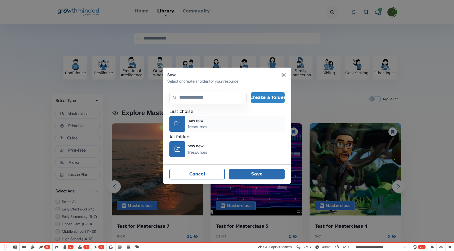
click at [254, 177] on button "Save" at bounding box center [256, 174] width 55 height 11
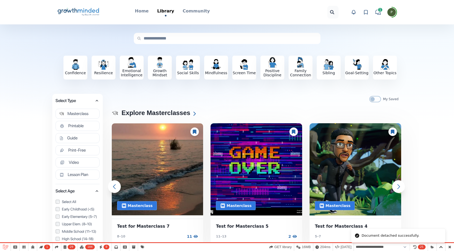
click at [196, 132] on icon at bounding box center [195, 132] width 4 height 4
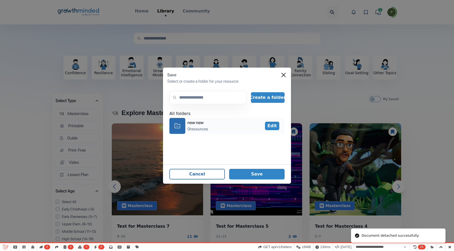
click at [195, 128] on div "0 resources" at bounding box center [197, 129] width 21 height 6
click at [255, 174] on button "Save" at bounding box center [256, 174] width 55 height 11
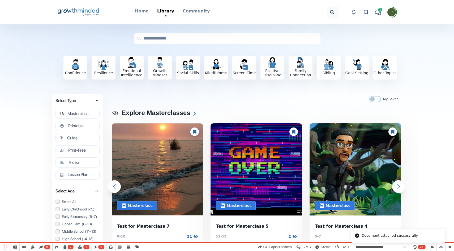
click at [392, 132] on icon at bounding box center [392, 132] width 3 height 4
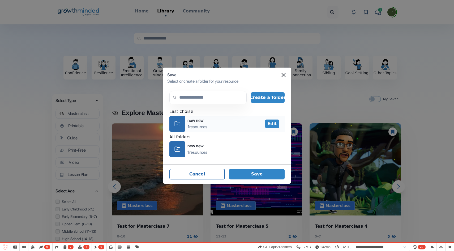
click at [205, 123] on div "new new" at bounding box center [197, 121] width 20 height 6
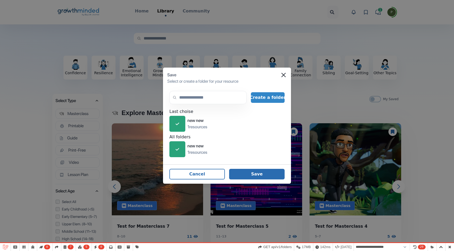
click at [251, 170] on button "Save" at bounding box center [256, 174] width 55 height 11
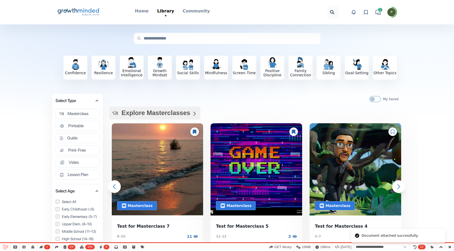
click at [191, 113] on icon at bounding box center [194, 114] width 6 height 6
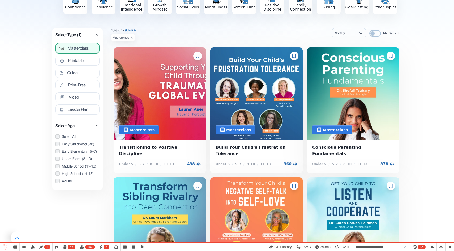
scroll to position [66, 0]
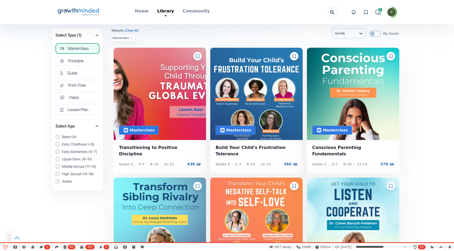
click at [196, 184] on icon at bounding box center [197, 186] width 3 height 4
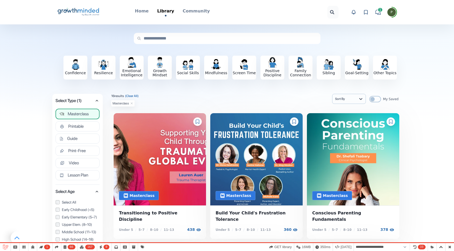
scroll to position [0, 0]
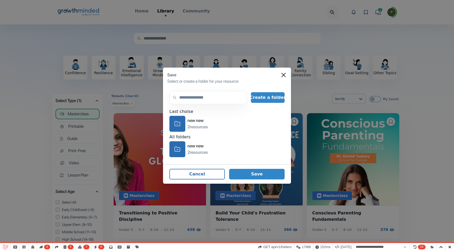
click at [210, 115] on div "Last choise" at bounding box center [226, 112] width 115 height 6
click at [210, 124] on div "icon-folder new new 2 resources" at bounding box center [226, 124] width 115 height 16
click at [246, 173] on button "Save" at bounding box center [256, 174] width 55 height 11
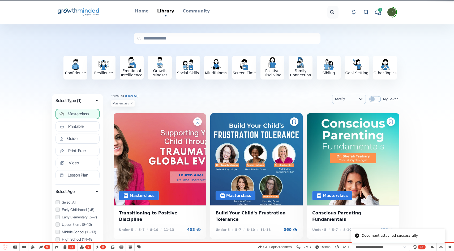
select select "**********"
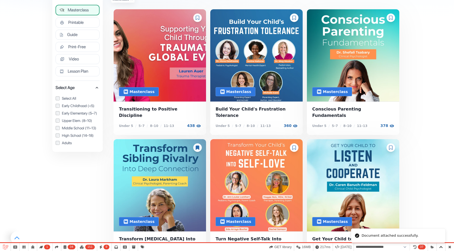
scroll to position [103, 0]
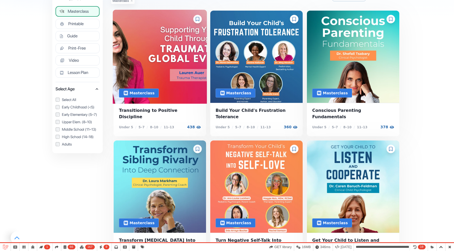
scroll to position [123, 0]
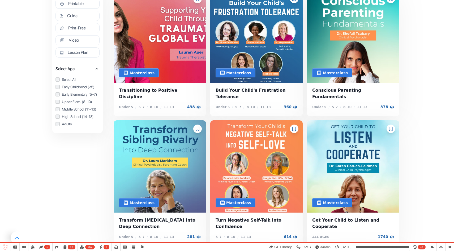
click at [293, 127] on icon at bounding box center [294, 129] width 4 height 4
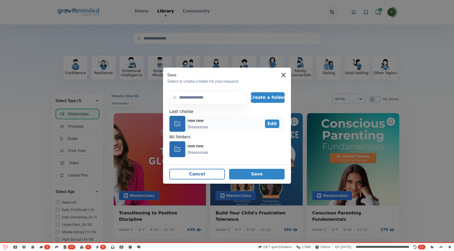
click at [194, 128] on div "3 resources" at bounding box center [197, 127] width 21 height 6
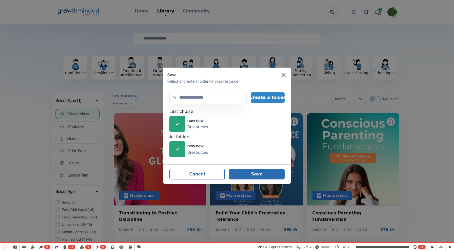
click at [265, 175] on button "Save" at bounding box center [256, 174] width 55 height 11
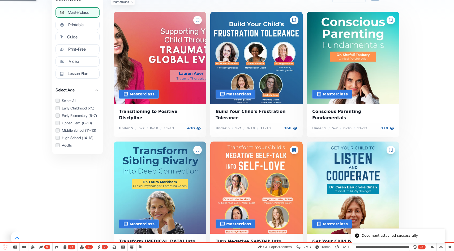
scroll to position [106, 0]
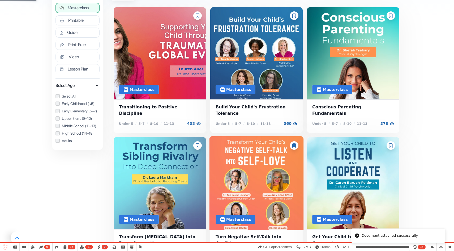
select select "**********"
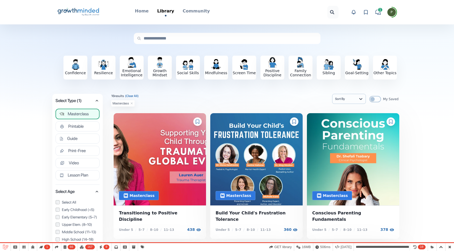
click at [364, 11] on icon at bounding box center [365, 12] width 3 height 4
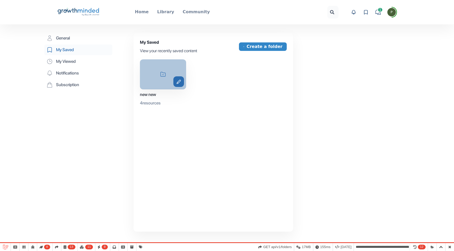
click at [179, 81] on icon "edit" at bounding box center [178, 82] width 11 height 5
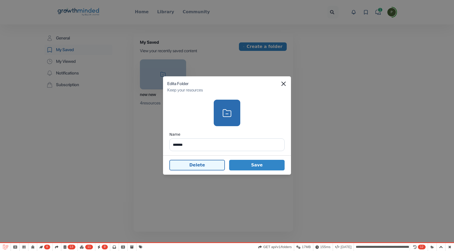
click at [197, 164] on button "Delete" at bounding box center [196, 165] width 55 height 11
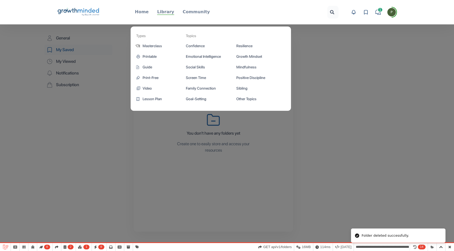
click at [161, 10] on p "Library" at bounding box center [165, 12] width 17 height 6
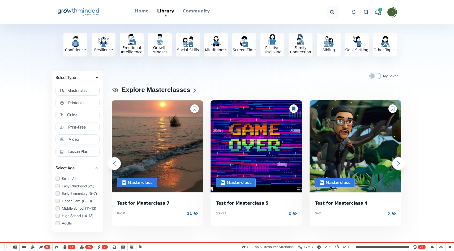
scroll to position [2, 0]
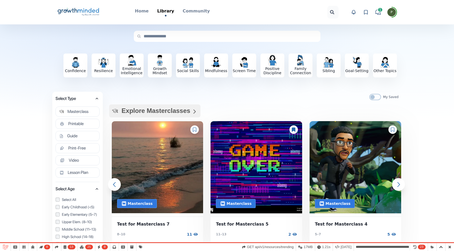
click at [193, 110] on icon at bounding box center [194, 112] width 2 height 4
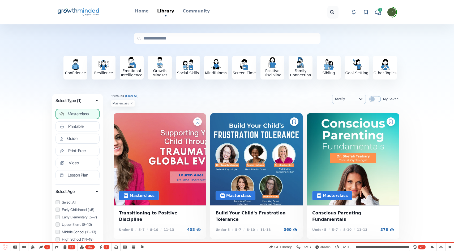
click at [79, 115] on span "Masterclass" at bounding box center [78, 113] width 21 height 5
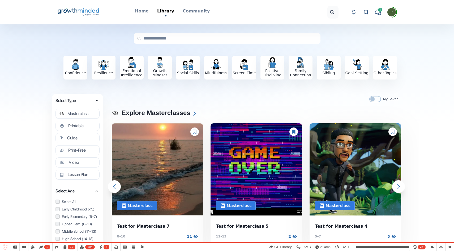
click at [366, 6] on div "Big Life Journal GrowthMinded Logo .cls-1{fill:#1b4c76}.cls-2{fill:#294e79}.cls…" at bounding box center [227, 12] width 340 height 24
click at [365, 13] on icon at bounding box center [365, 12] width 5 height 5
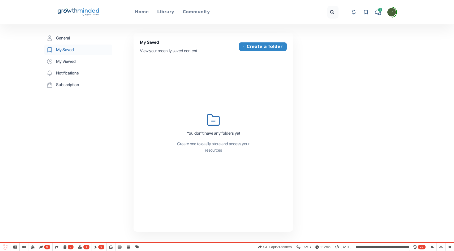
click at [172, 16] on div "Big Life Journal GrowthMinded Logo .cls-1{fill:#1b4c76}.cls-2{fill:#294e79}.cls…" at bounding box center [227, 12] width 340 height 24
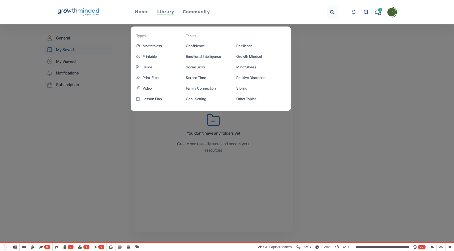
click at [170, 13] on p "Library" at bounding box center [165, 12] width 17 height 6
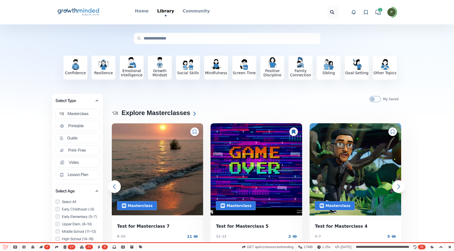
click at [295, 132] on div at bounding box center [293, 132] width 8 height 8
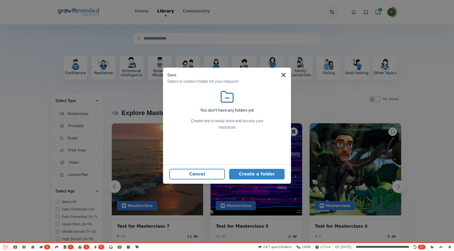
click at [281, 74] on icon "Close" at bounding box center [283, 75] width 4 height 4
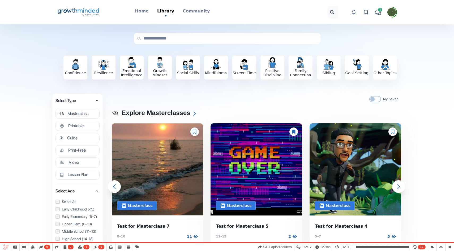
click at [291, 130] on div at bounding box center [293, 132] width 8 height 8
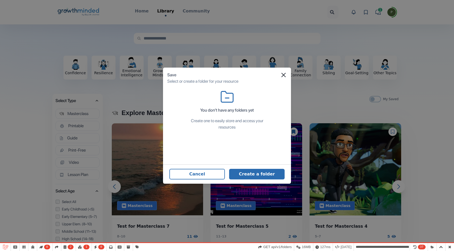
click at [251, 177] on button "Create a folder" at bounding box center [256, 174] width 55 height 11
select select "**********"
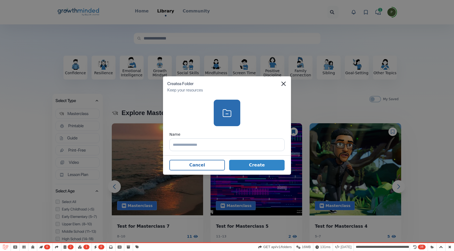
click at [207, 150] on input "text" at bounding box center [226, 145] width 115 height 13
type input "*"
click at [244, 167] on button "Create" at bounding box center [256, 165] width 55 height 11
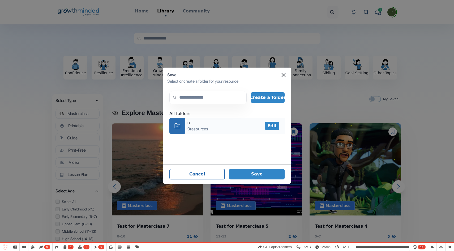
click at [196, 124] on div "n" at bounding box center [197, 123] width 21 height 6
click at [255, 177] on button "Save" at bounding box center [256, 174] width 55 height 11
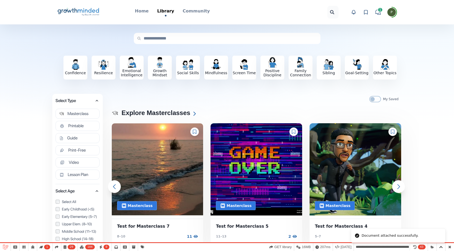
click at [294, 132] on icon at bounding box center [294, 132] width 4 height 4
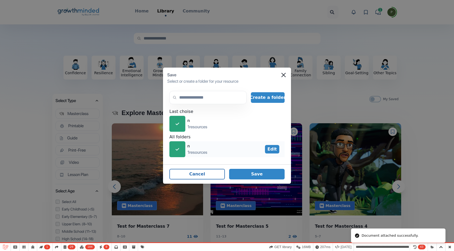
select select "**********"
click at [212, 129] on div "icon-check n 1 resources" at bounding box center [226, 124] width 115 height 16
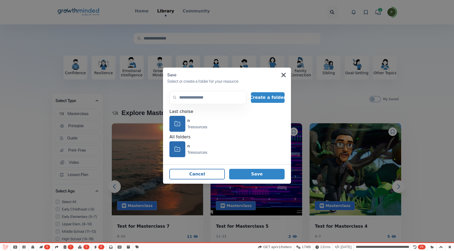
click at [284, 77] on icon "Close" at bounding box center [283, 75] width 4 height 4
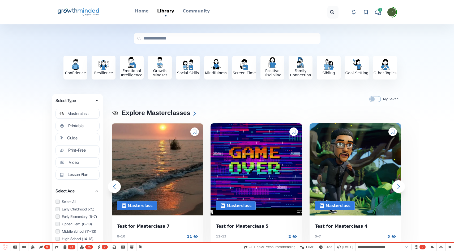
click at [297, 131] on div at bounding box center [293, 132] width 8 height 8
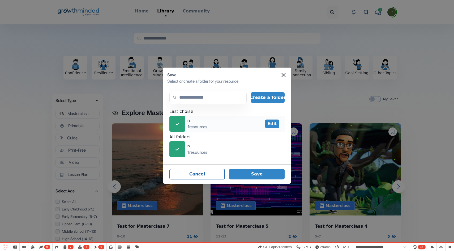
click at [177, 120] on div "icon-check" at bounding box center [177, 124] width 16 height 16
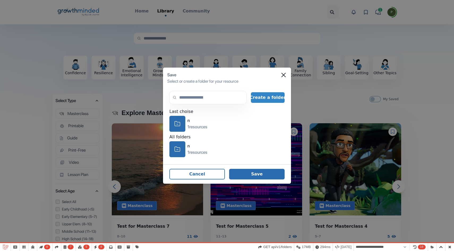
click at [258, 177] on button "Save" at bounding box center [256, 174] width 55 height 11
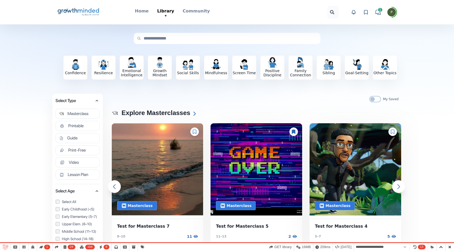
click at [7, 84] on div "Confidence Resilience Emotional Intelligence Growth Mindset Social Skills Mindf…" at bounding box center [227, 68] width 454 height 58
click at [366, 11] on icon at bounding box center [365, 12] width 5 height 5
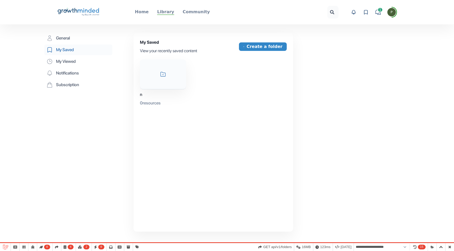
click at [169, 9] on p "Library" at bounding box center [165, 12] width 17 height 6
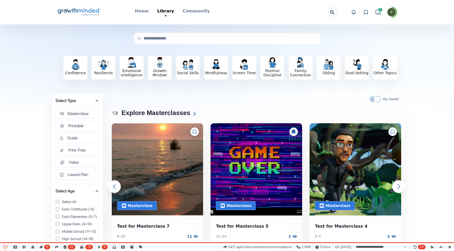
scroll to position [1, 0]
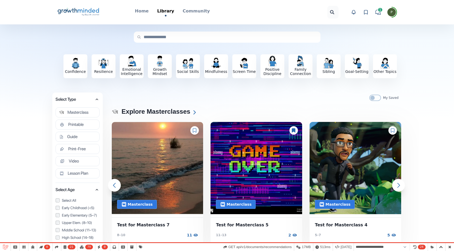
click at [294, 130] on icon at bounding box center [293, 130] width 3 height 4
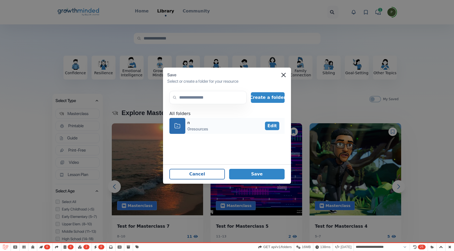
click at [185, 122] on div "icon-folder" at bounding box center [177, 126] width 16 height 16
click at [262, 177] on button "Save" at bounding box center [256, 174] width 55 height 11
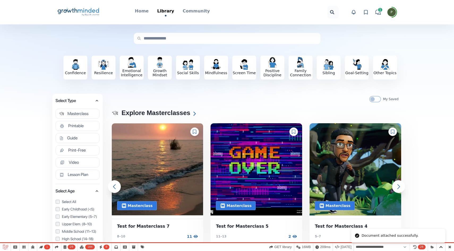
click at [365, 14] on icon at bounding box center [365, 12] width 5 height 5
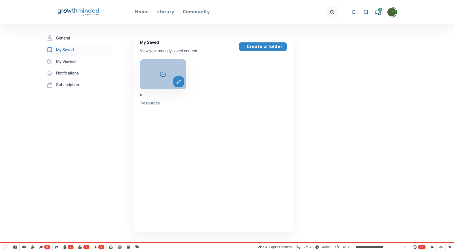
click at [154, 75] on div "icon-folder edit" at bounding box center [163, 74] width 46 height 30
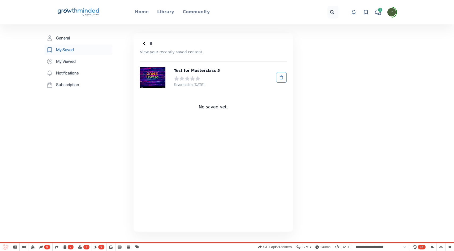
click at [144, 43] on polyline at bounding box center [144, 43] width 1 height 3
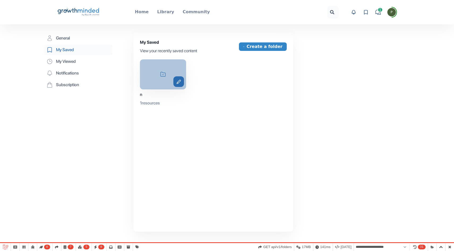
click at [176, 85] on button "edit" at bounding box center [178, 81] width 11 height 11
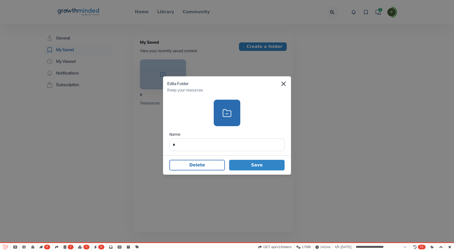
click at [196, 173] on footer "Delete Save" at bounding box center [227, 165] width 128 height 19
click at [196, 167] on button "Delete" at bounding box center [196, 165] width 55 height 11
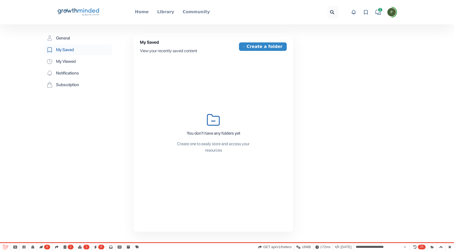
click at [82, 13] on icon "Big Life Journal GrowthMinded Logo .cls-1{fill:#1b4c76}.cls-2{fill:#294e79}.cls…" at bounding box center [78, 12] width 43 height 13
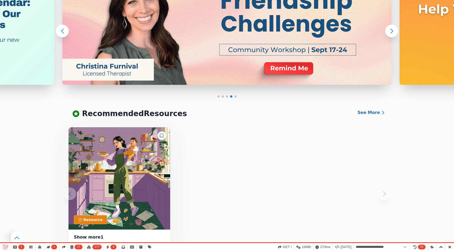
scroll to position [94, 0]
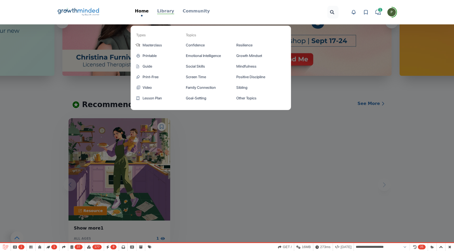
click at [161, 12] on p "Library" at bounding box center [165, 11] width 17 height 6
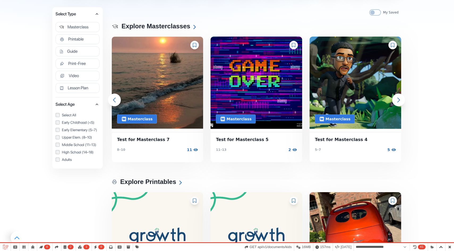
scroll to position [100, 0]
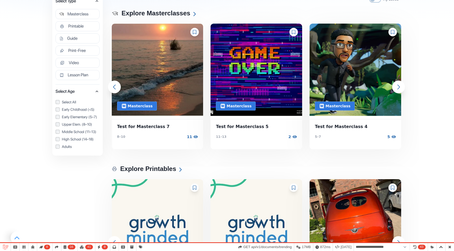
select select "**********"
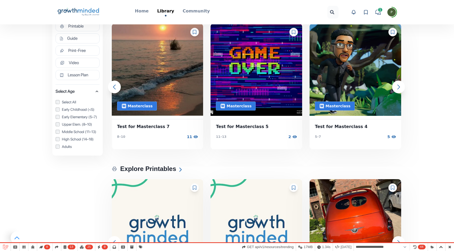
scroll to position [78, 0]
